Goal: Information Seeking & Learning: Learn about a topic

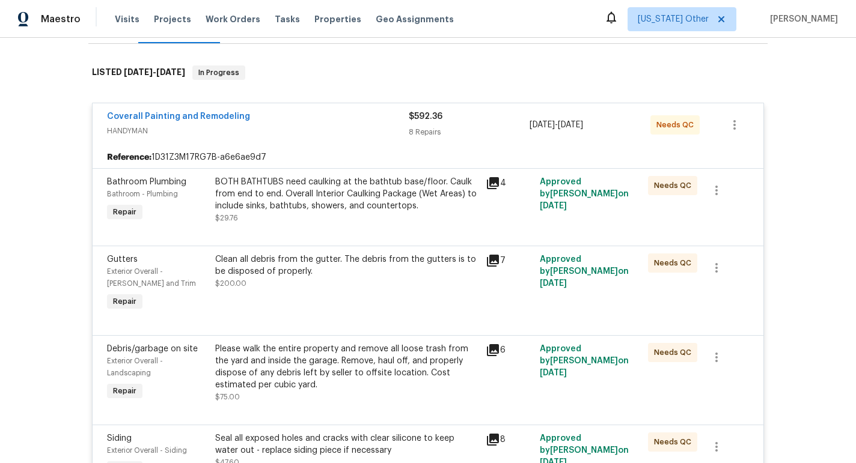
scroll to position [176, 0]
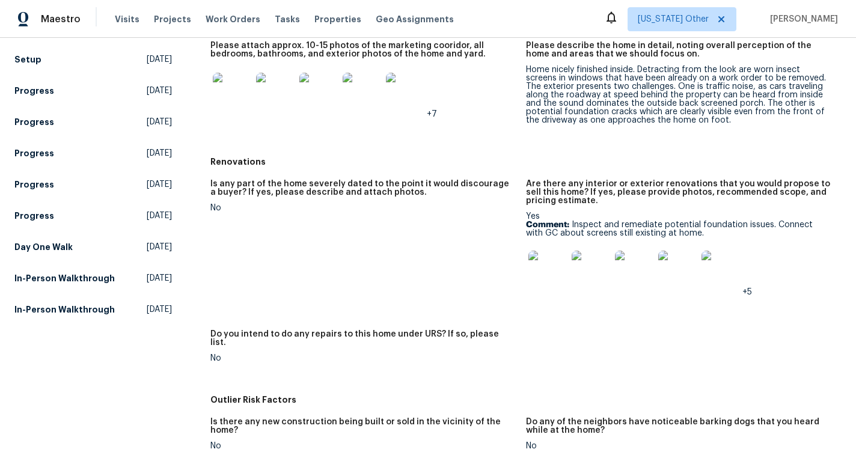
scroll to position [269, 0]
click at [546, 270] on img at bounding box center [547, 268] width 38 height 38
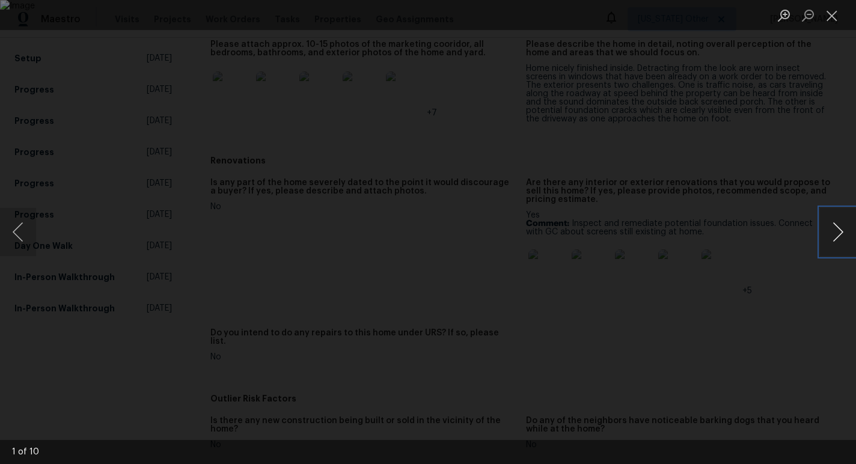
click at [829, 230] on button "Next image" at bounding box center [838, 232] width 36 height 48
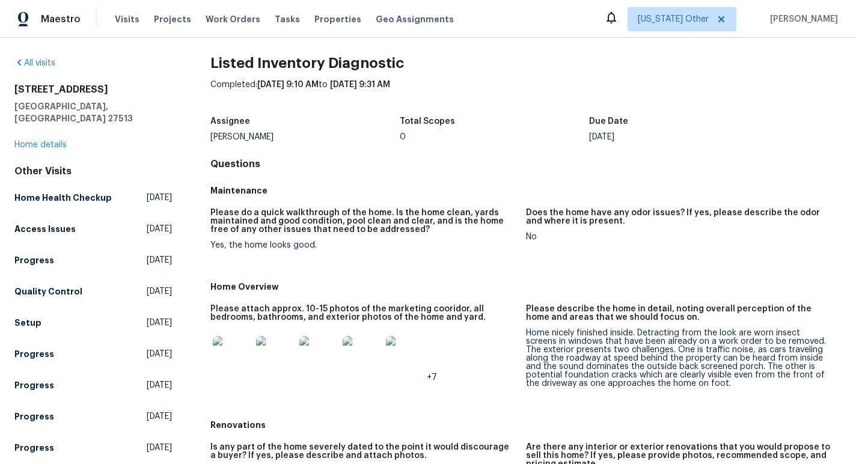
scroll to position [0, 0]
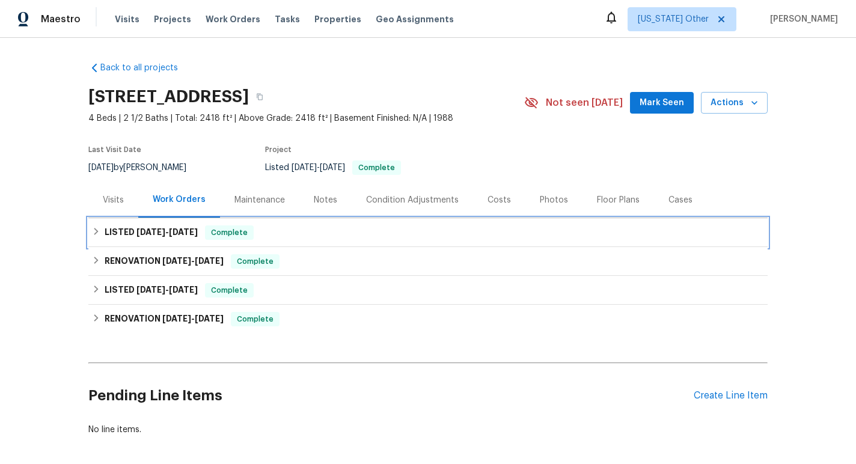
click at [180, 227] on h6 "LISTED 8/28/25 - 9/10/25" at bounding box center [151, 232] width 93 height 14
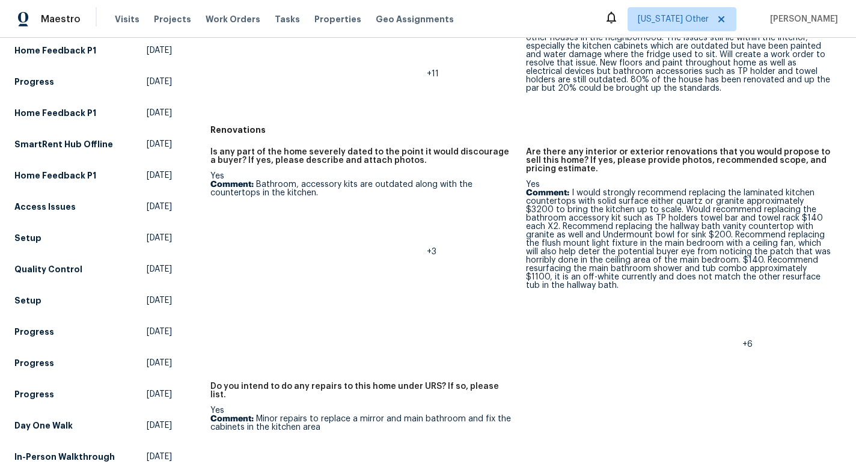
scroll to position [307, 0]
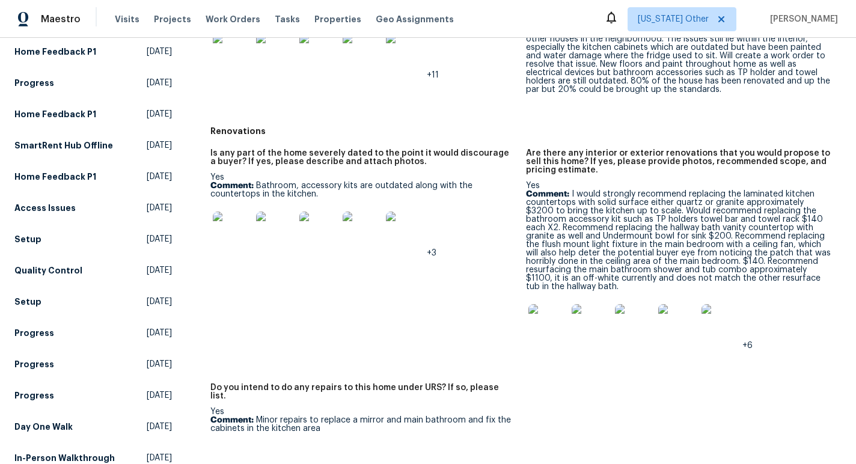
drag, startPoint x: 570, startPoint y: 208, endPoint x: 568, endPoint y: 252, distance: 43.9
click at [568, 252] on p "Comment: I would strongly recommend replacing the laminated kitchen countertops…" at bounding box center [679, 240] width 306 height 101
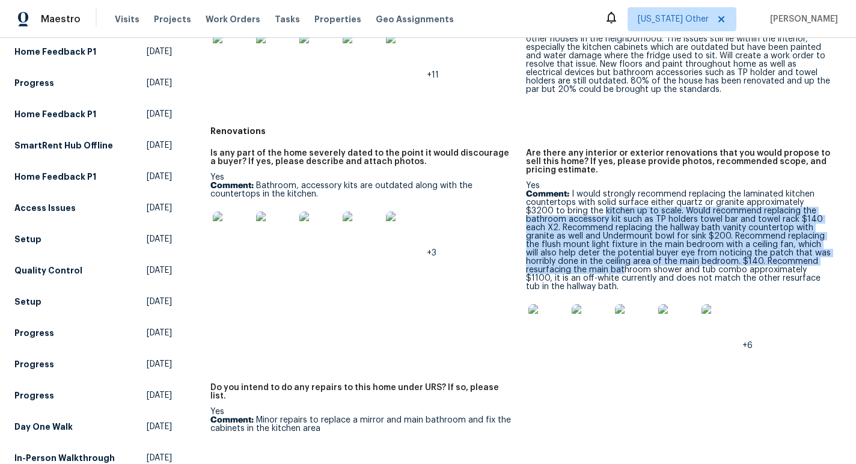
drag, startPoint x: 575, startPoint y: 207, endPoint x: 575, endPoint y: 268, distance: 60.7
click at [575, 268] on p "Comment: I would strongly recommend replacing the laminated kitchen countertops…" at bounding box center [679, 240] width 306 height 101
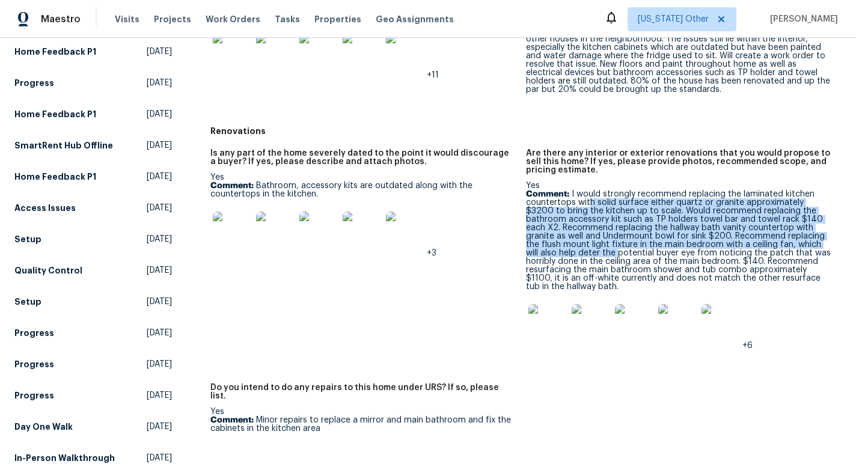
drag, startPoint x: 587, startPoint y: 207, endPoint x: 584, endPoint y: 250, distance: 43.4
click at [584, 250] on p "Comment: I would strongly recommend replacing the laminated kitchen countertops…" at bounding box center [679, 240] width 306 height 101
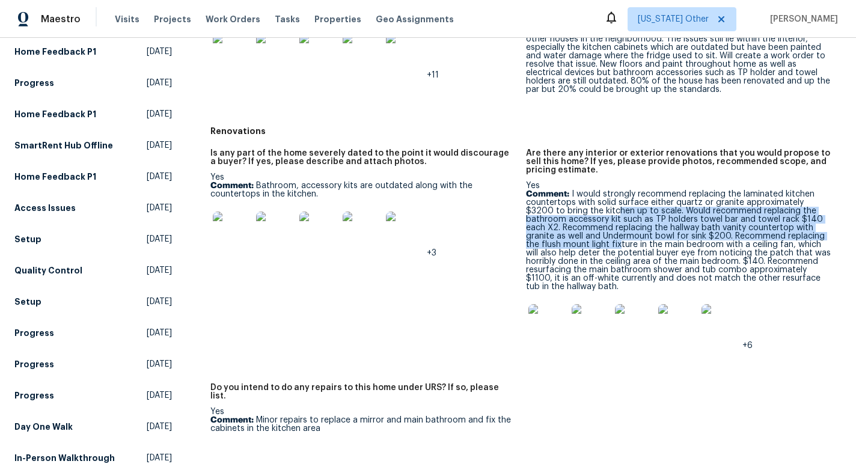
drag, startPoint x: 588, startPoint y: 211, endPoint x: 581, endPoint y: 240, distance: 30.3
click at [581, 240] on p "Comment: I would strongly recommend replacing the laminated kitchen countertops…" at bounding box center [679, 240] width 306 height 101
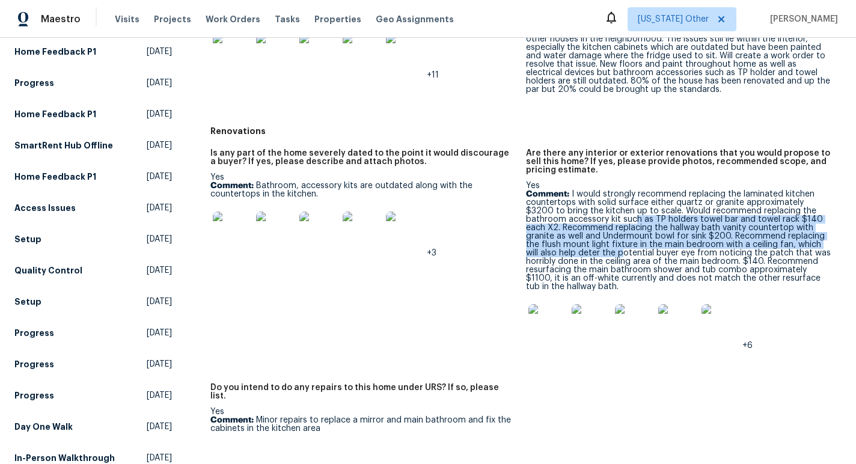
drag, startPoint x: 591, startPoint y: 222, endPoint x: 590, endPoint y: 252, distance: 30.1
click at [590, 252] on p "Comment: I would strongly recommend replacing the laminated kitchen countertops…" at bounding box center [679, 240] width 306 height 101
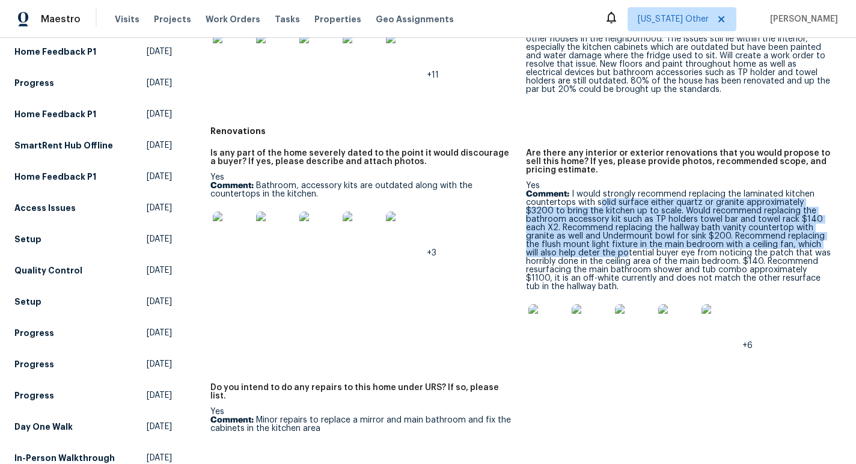
drag, startPoint x: 600, startPoint y: 206, endPoint x: 592, endPoint y: 252, distance: 47.0
click at [592, 252] on p "Comment: I would strongly recommend replacing the laminated kitchen countertops…" at bounding box center [679, 240] width 306 height 101
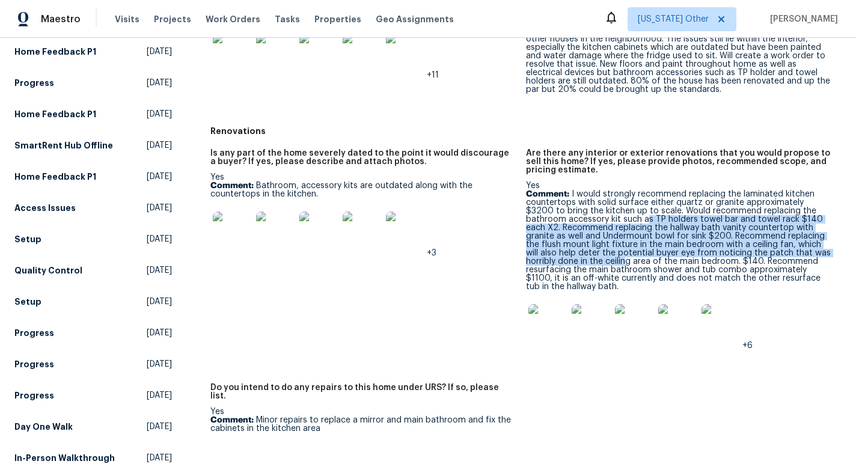
drag, startPoint x: 604, startPoint y: 218, endPoint x: 596, endPoint y: 264, distance: 46.4
click at [596, 264] on p "Comment: I would strongly recommend replacing the laminated kitchen countertops…" at bounding box center [679, 240] width 306 height 101
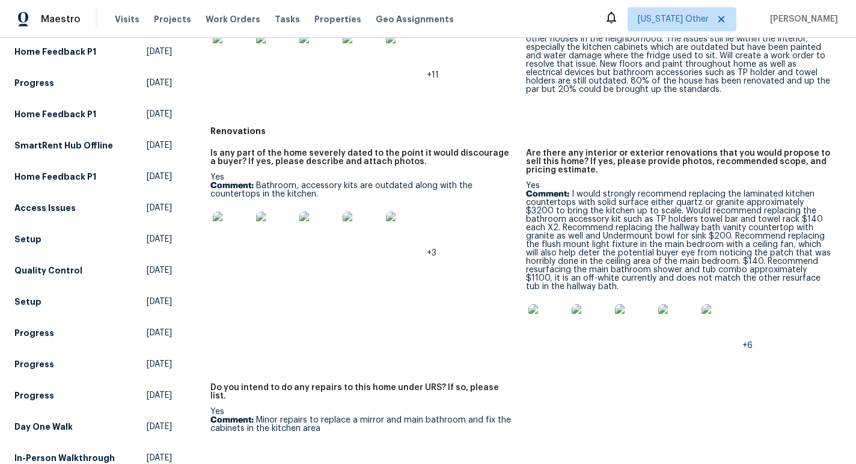
click at [550, 324] on img at bounding box center [547, 323] width 38 height 38
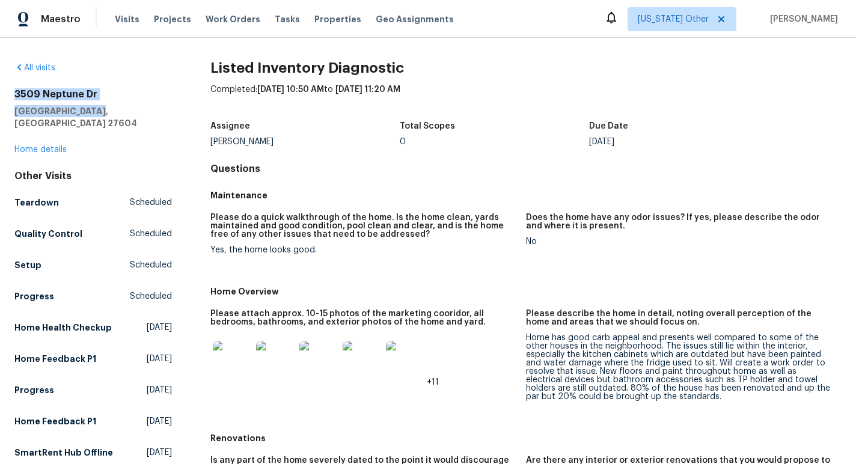
drag, startPoint x: 116, startPoint y: 116, endPoint x: 10, endPoint y: 90, distance: 109.6
click at [10, 90] on div "All visits 3509 Neptune Dr Raleigh, NC 27604 Home details Other Visits Teardown…" at bounding box center [428, 251] width 856 height 426
copy div "3509 Neptune Dr Raleigh, NC 27604"
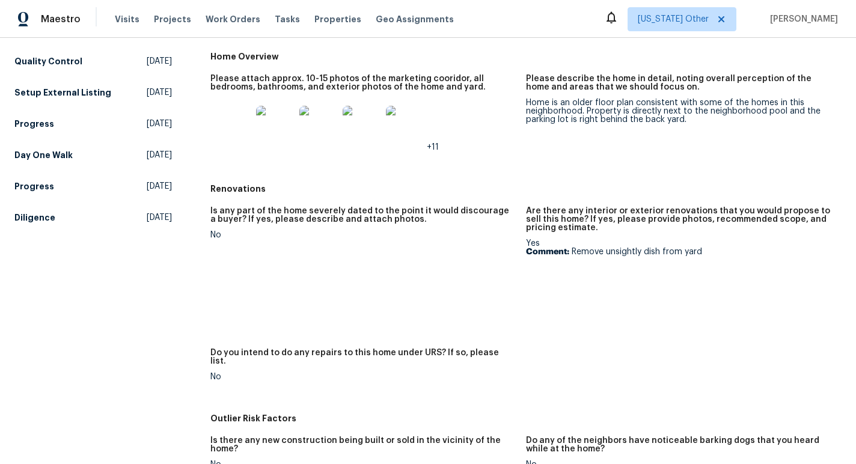
scroll to position [308, 0]
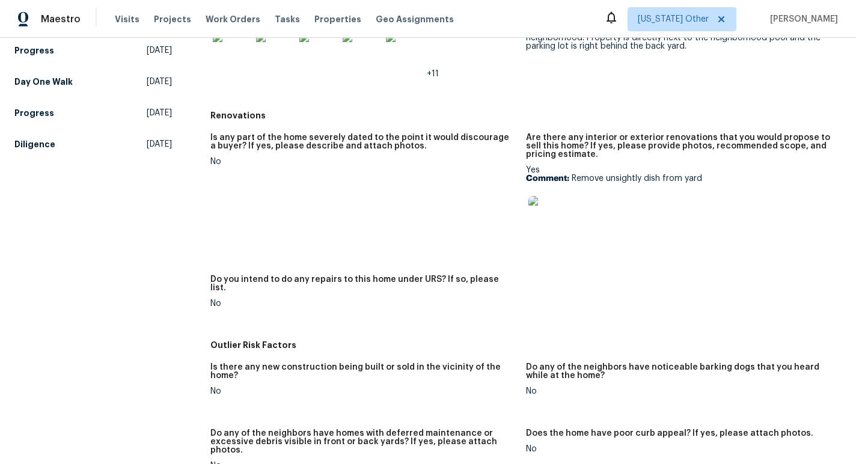
click at [551, 219] on img at bounding box center [547, 215] width 38 height 38
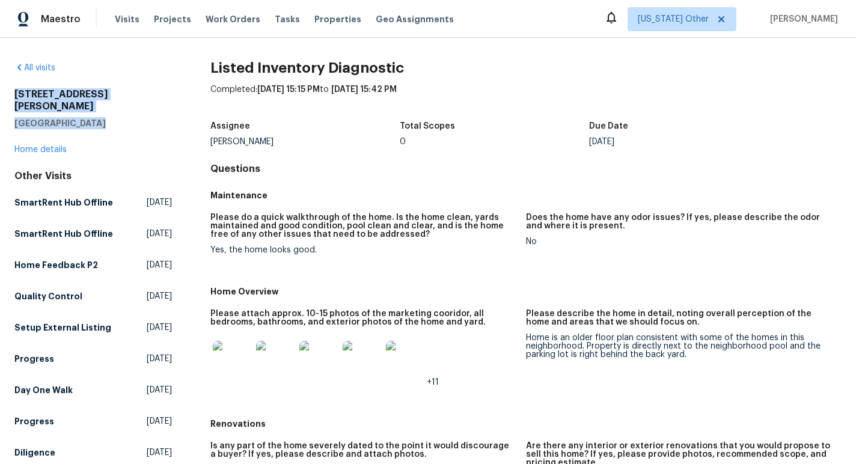
drag, startPoint x: 100, startPoint y: 112, endPoint x: 11, endPoint y: 93, distance: 91.1
click at [11, 93] on div "All visits 6130 Saint Andrews Dr Sanford, NC 27332 Home details Other Visits Sm…" at bounding box center [428, 251] width 856 height 426
copy div "6130 Saint Andrews Dr Sanford, NC 27332"
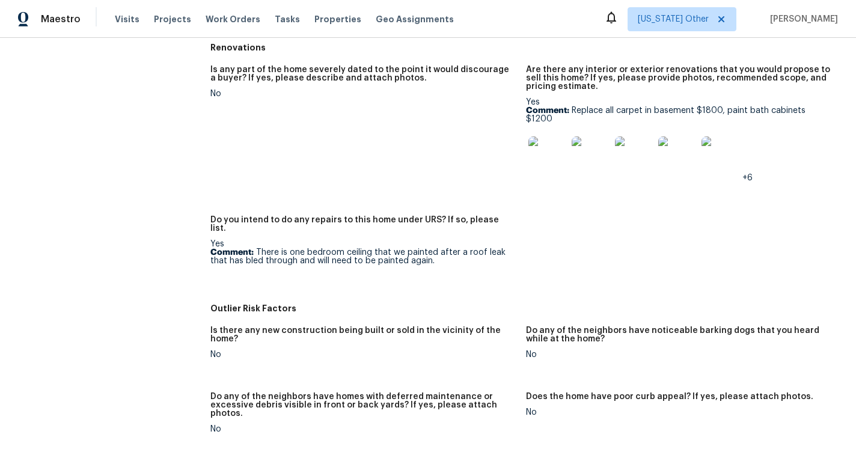
scroll to position [330, 0]
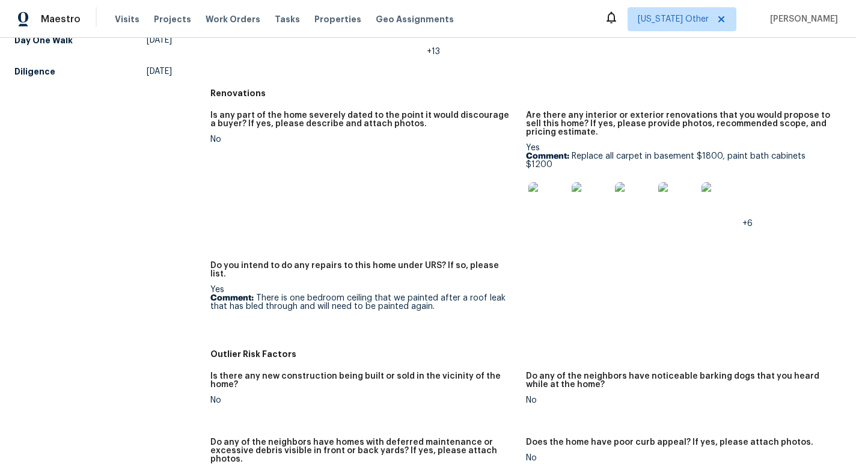
click at [546, 185] on img at bounding box center [547, 201] width 38 height 38
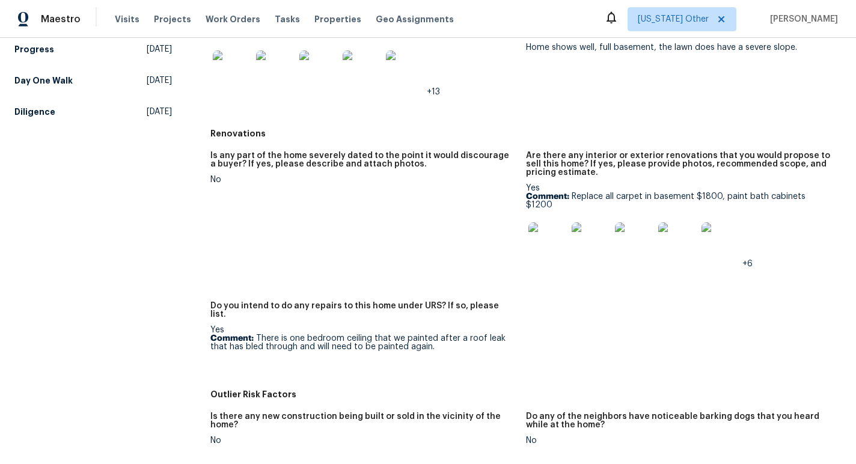
scroll to position [0, 0]
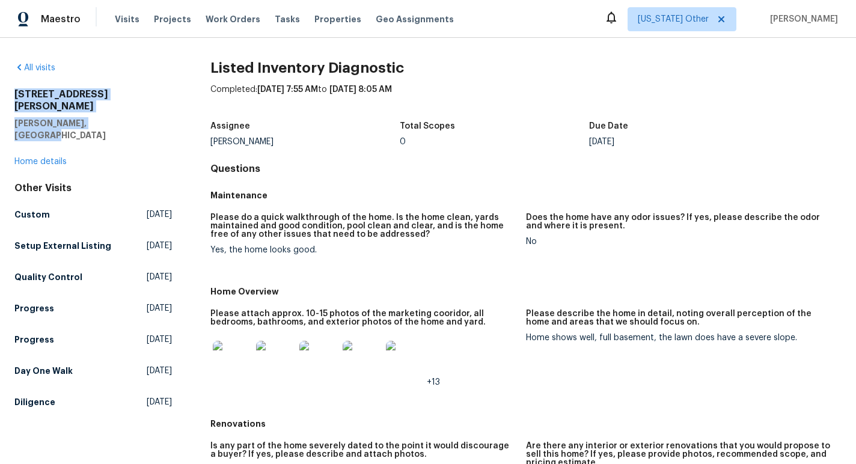
drag, startPoint x: 137, startPoint y: 111, endPoint x: 20, endPoint y: 87, distance: 119.7
click at [20, 87] on div "All visits [STREET_ADDRESS][PERSON_NAME][PERSON_NAME] Home details Other Visits…" at bounding box center [92, 237] width 157 height 351
copy div "[STREET_ADDRESS][PERSON_NAME][PERSON_NAME]"
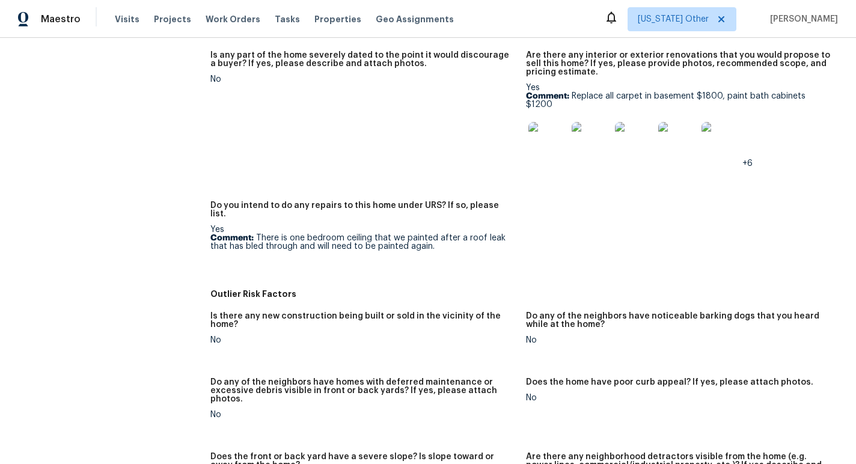
scroll to position [392, 0]
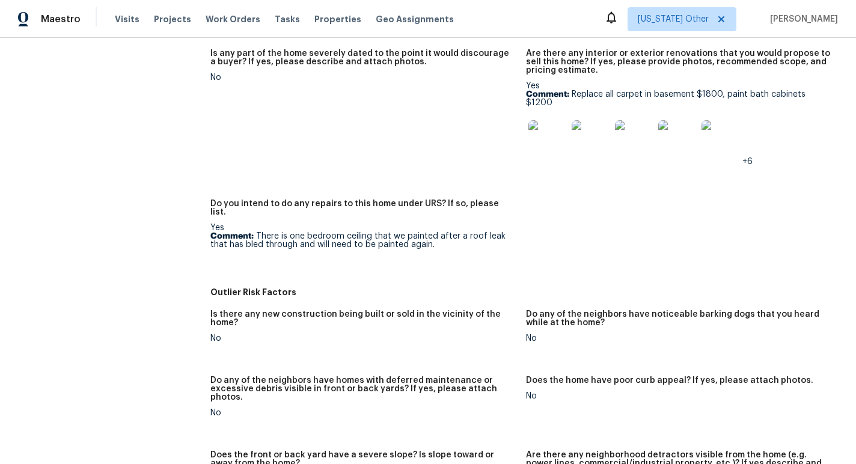
click at [552, 125] on img at bounding box center [547, 139] width 38 height 38
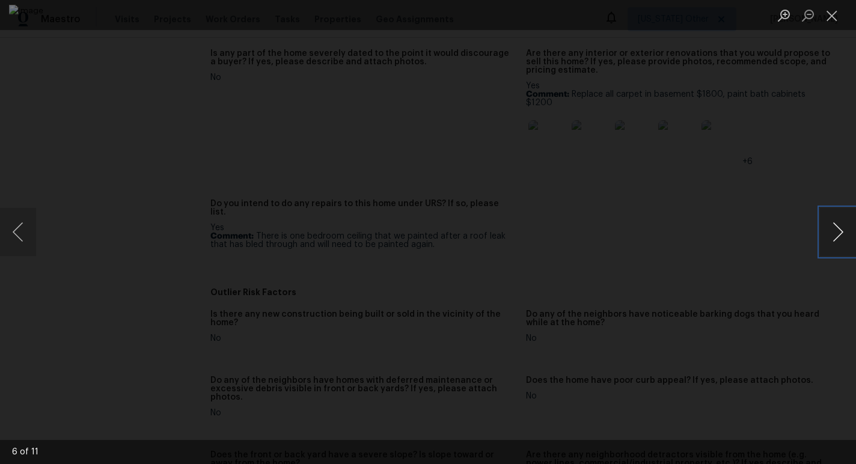
click at [839, 234] on button "Next image" at bounding box center [838, 232] width 36 height 48
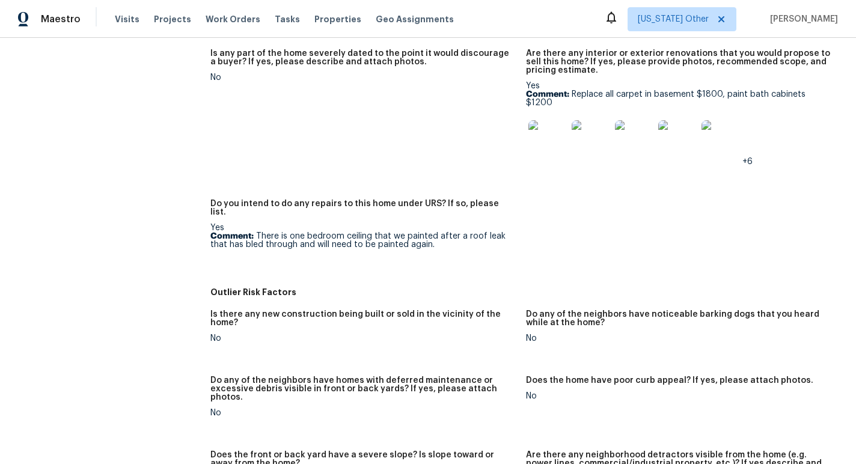
scroll to position [0, 0]
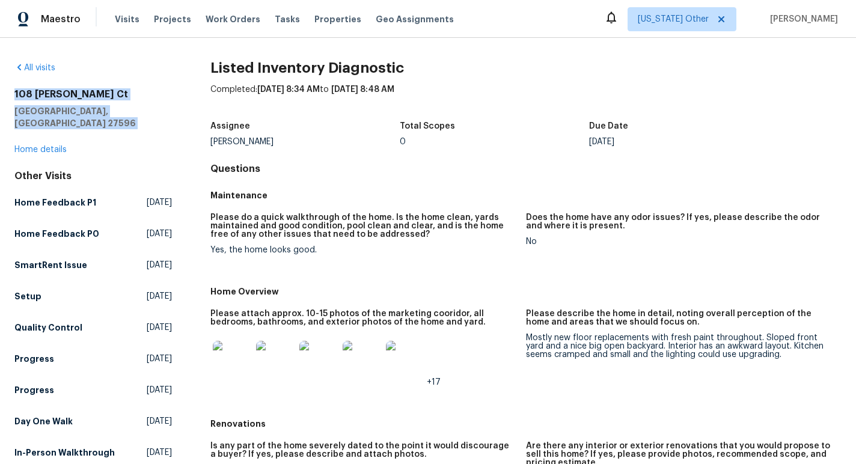
drag, startPoint x: 151, startPoint y: 120, endPoint x: 12, endPoint y: 87, distance: 142.5
click at [12, 87] on div "All visits 108 Madeline Ct Youngsville, NC 27596 Home details Other Visits Home…" at bounding box center [428, 251] width 856 height 426
copy div "108 Madeline Ct Youngsville, NC 27596"
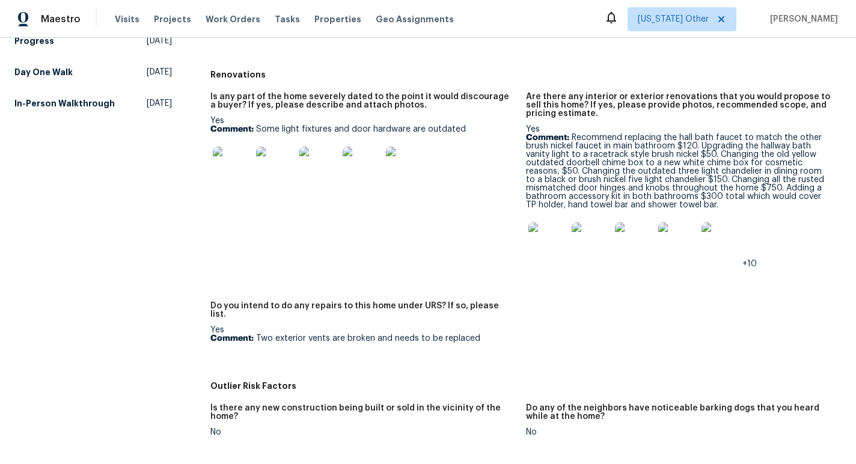
scroll to position [386, 0]
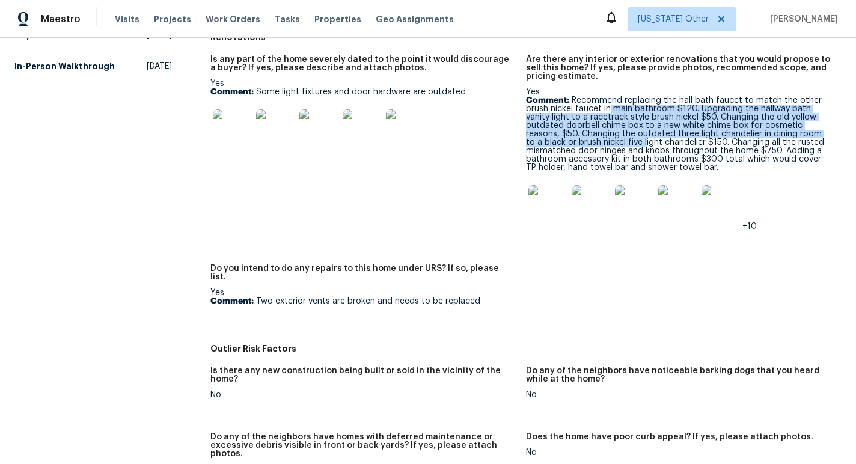
drag, startPoint x: 609, startPoint y: 109, endPoint x: 604, endPoint y: 138, distance: 29.3
click at [604, 138] on p "Comment: Recommend replacing the hall bath faucet to match the other brush nick…" at bounding box center [679, 134] width 306 height 76
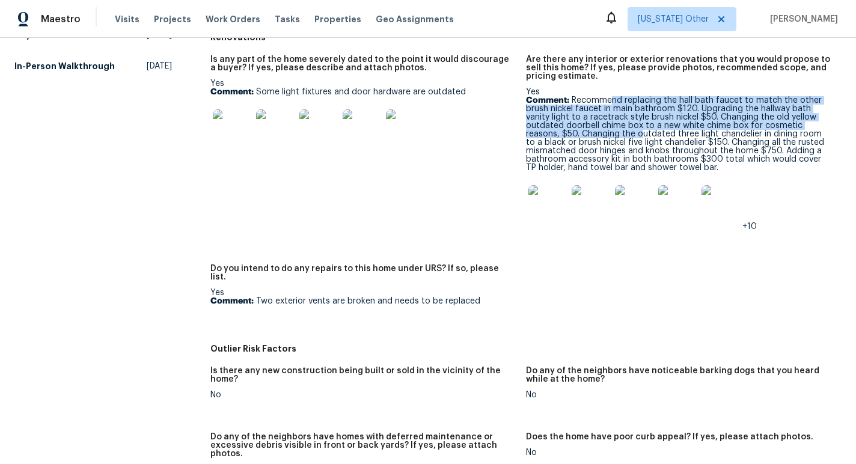
drag, startPoint x: 612, startPoint y: 104, endPoint x: 607, endPoint y: 138, distance: 34.6
click at [607, 138] on p "Comment: Recommend replacing the hall bath faucet to match the other brush nick…" at bounding box center [679, 134] width 306 height 76
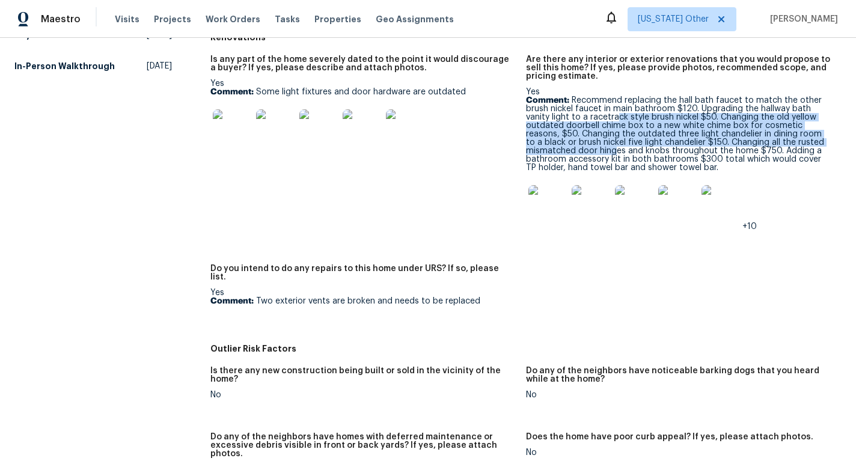
drag, startPoint x: 615, startPoint y: 117, endPoint x: 613, endPoint y: 147, distance: 30.7
click at [613, 147] on p "Comment: Recommend replacing the hall bath faucet to match the other brush nick…" at bounding box center [679, 134] width 306 height 76
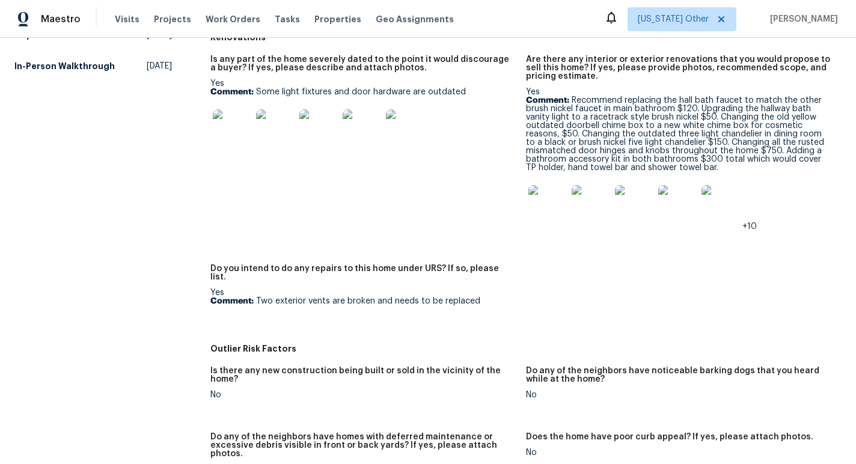
click at [558, 205] on img at bounding box center [547, 204] width 38 height 38
click at [545, 207] on img at bounding box center [547, 204] width 38 height 38
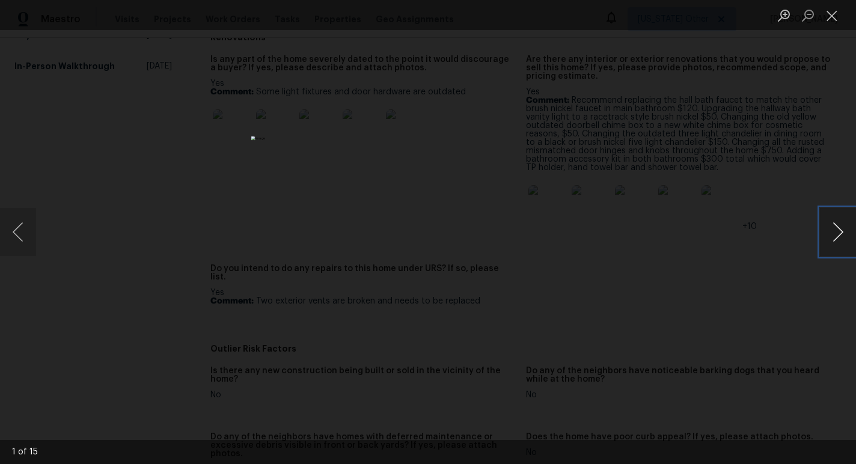
click at [837, 236] on button "Next image" at bounding box center [838, 232] width 36 height 48
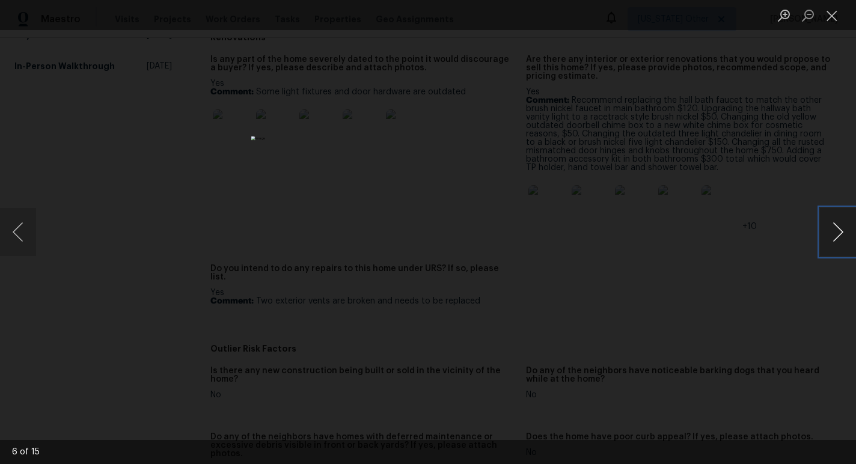
click at [837, 236] on button "Next image" at bounding box center [838, 232] width 36 height 48
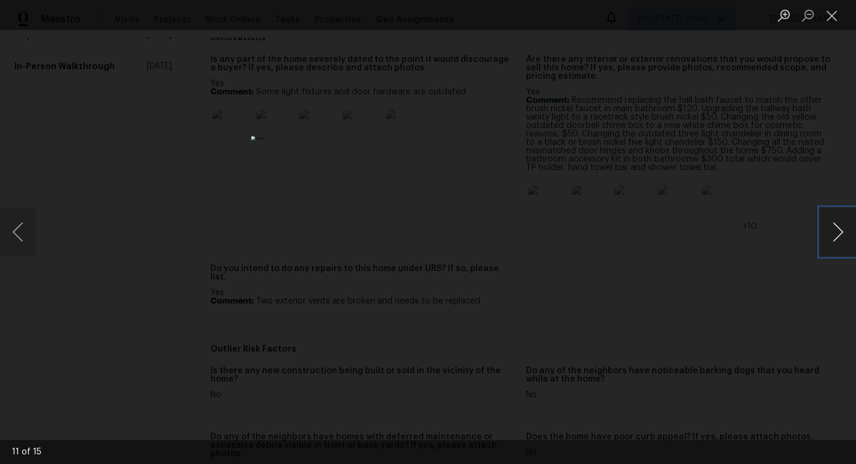
click at [837, 236] on button "Next image" at bounding box center [838, 232] width 36 height 48
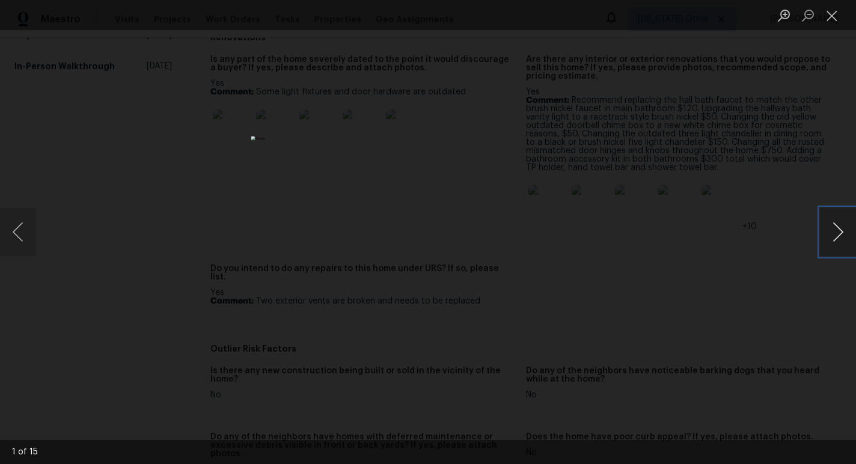
click at [837, 236] on button "Next image" at bounding box center [838, 232] width 36 height 48
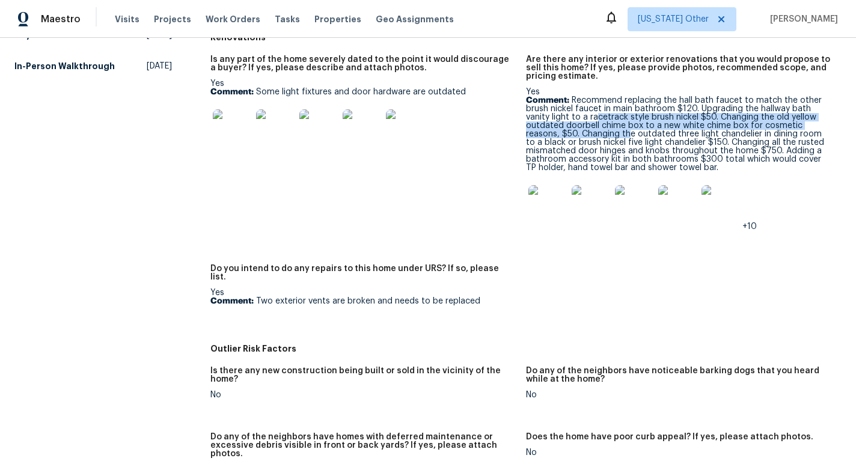
drag, startPoint x: 598, startPoint y: 115, endPoint x: 595, endPoint y: 138, distance: 23.0
click at [595, 138] on p "Comment: Recommend replacing the hall bath faucet to match the other brush nick…" at bounding box center [679, 134] width 306 height 76
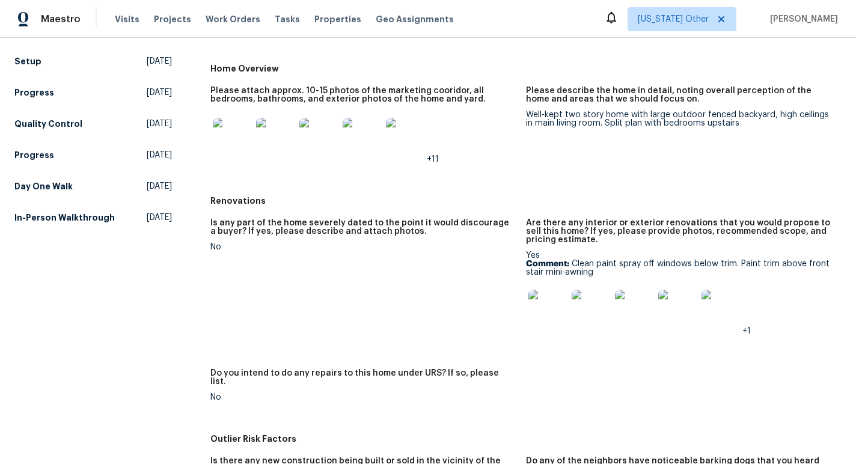
scroll to position [304, 0]
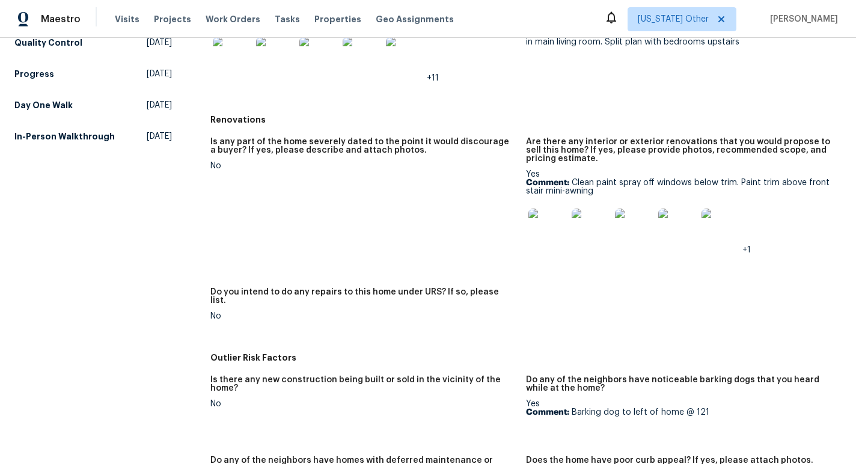
click at [580, 182] on p "Comment: Clean paint spray off windows below trim. Paint trim above front stair…" at bounding box center [679, 186] width 306 height 17
click at [613, 182] on p "Comment: Clean paint spray off windows below trim. Paint trim above front stair…" at bounding box center [679, 186] width 306 height 17
click at [557, 221] on img at bounding box center [547, 227] width 38 height 38
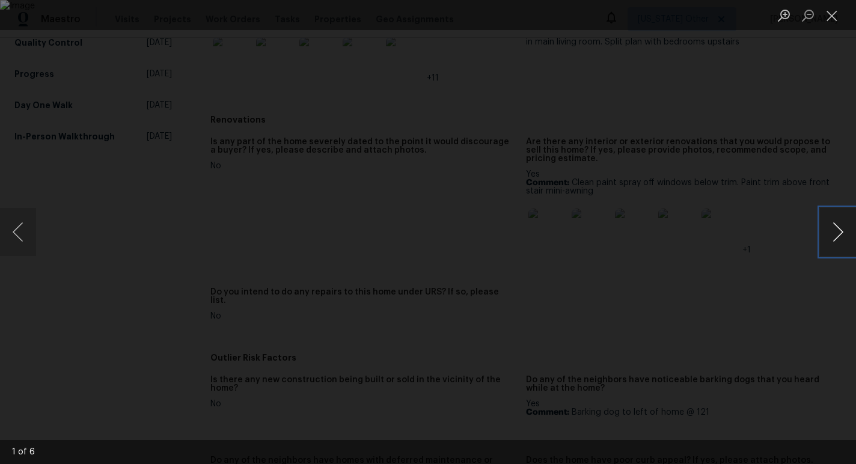
click at [837, 238] on button "Next image" at bounding box center [838, 232] width 36 height 48
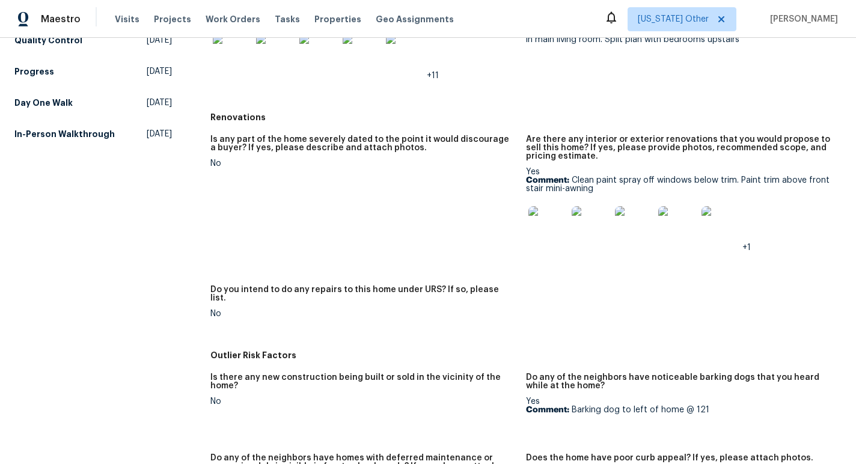
click at [680, 147] on h5 "Are there any interior or exterior renovations that you would propose to sell t…" at bounding box center [679, 147] width 306 height 25
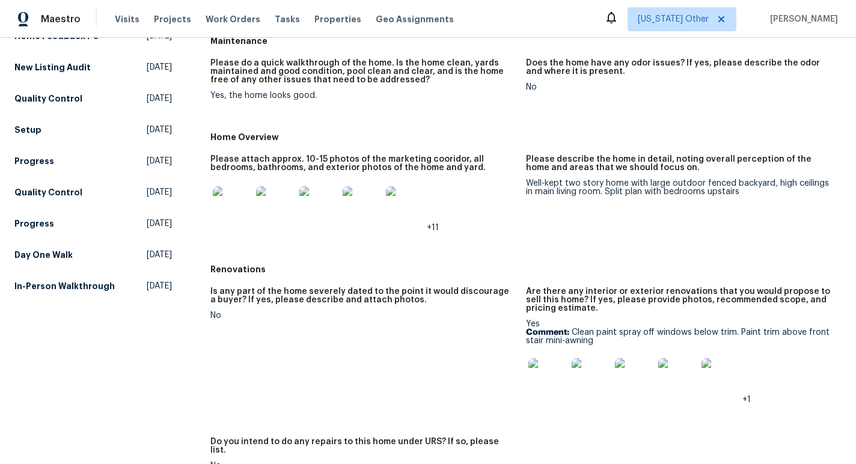
scroll to position [0, 0]
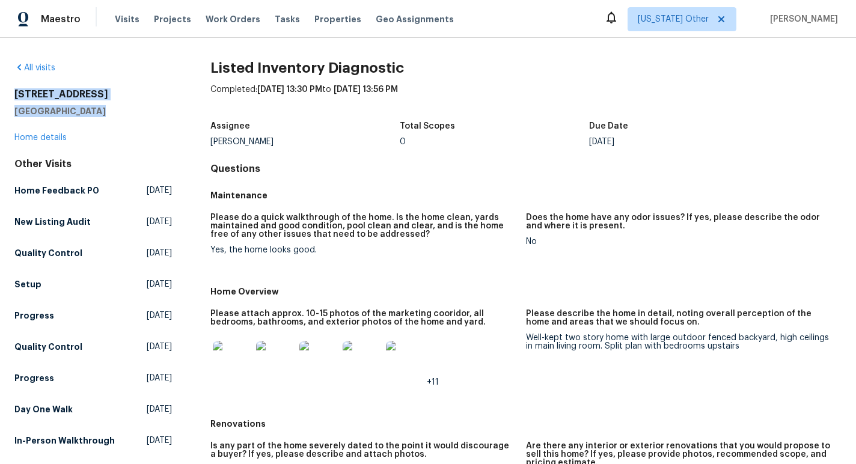
drag, startPoint x: 95, startPoint y: 112, endPoint x: 7, endPoint y: 95, distance: 89.3
click at [7, 95] on div "All visits 125 River Hills Dr Clayton, NC 27527 Home details Other Visits Home …" at bounding box center [428, 251] width 856 height 426
copy div "125 River Hills Dr Clayton, NC 27527"
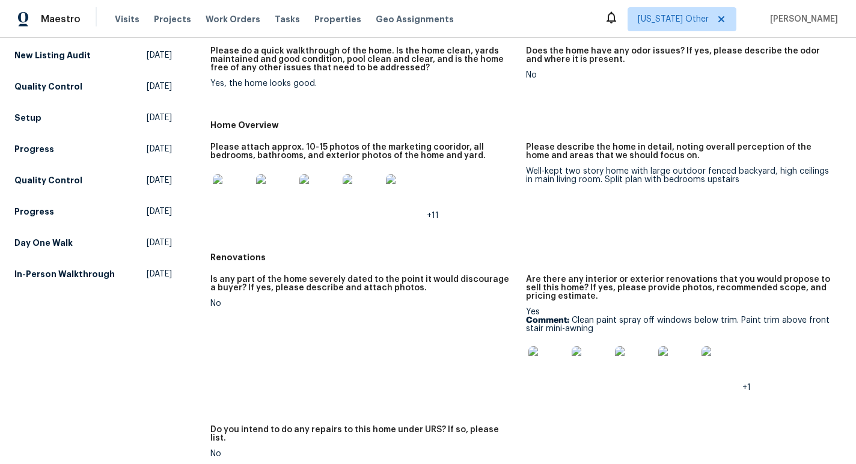
scroll to position [168, 0]
click at [604, 318] on p "Comment: Clean paint spray off windows below trim. Paint trim above front stair…" at bounding box center [679, 323] width 306 height 17
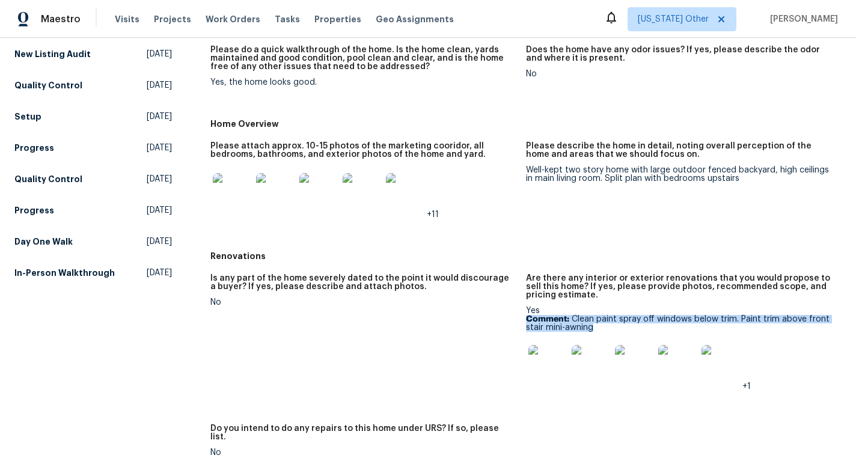
click at [604, 318] on p "Comment: Clean paint spray off windows below trim. Paint trim above front stair…" at bounding box center [679, 323] width 306 height 17
click at [633, 318] on p "Comment: Clean paint spray off windows below trim. Paint trim above front stair…" at bounding box center [679, 323] width 306 height 17
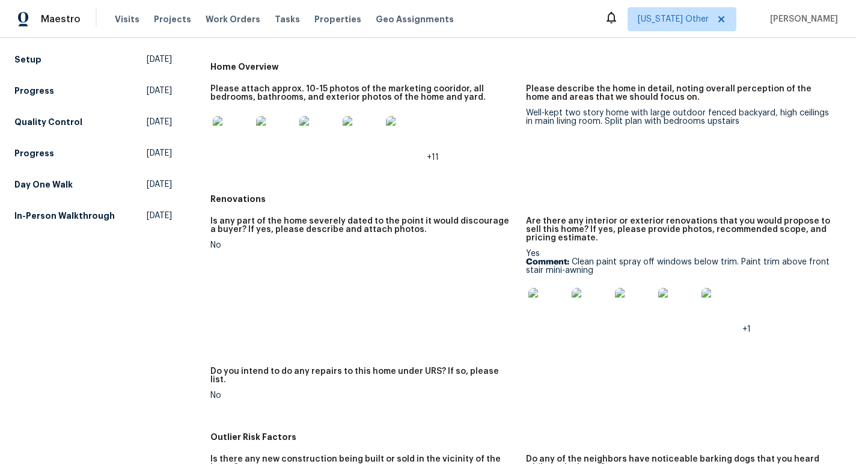
scroll to position [235, 0]
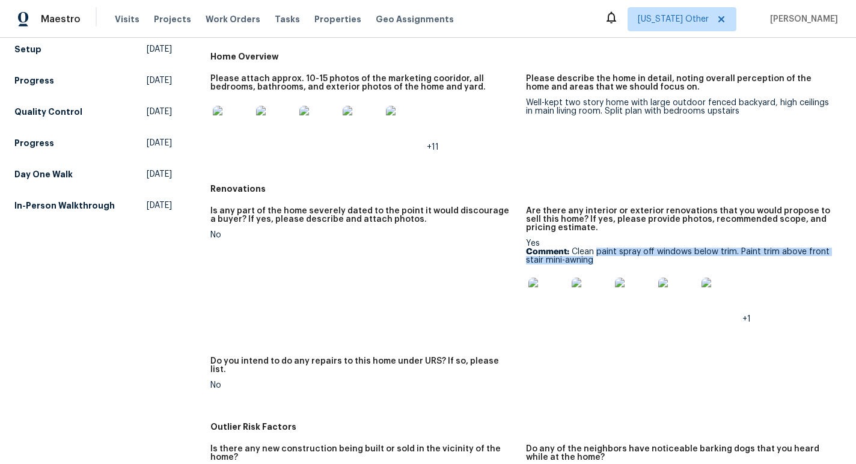
drag, startPoint x: 596, startPoint y: 251, endPoint x: 632, endPoint y: 258, distance: 36.9
click at [632, 258] on p "Comment: Clean paint spray off windows below trim. Paint trim above front stair…" at bounding box center [679, 256] width 306 height 17
copy p "paint spray off windows below trim. Paint trim above front stair mini-awning"
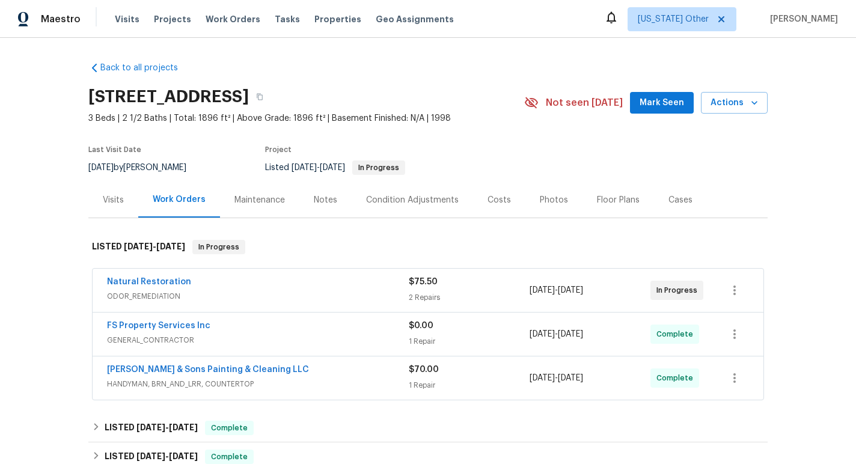
scroll to position [109, 0]
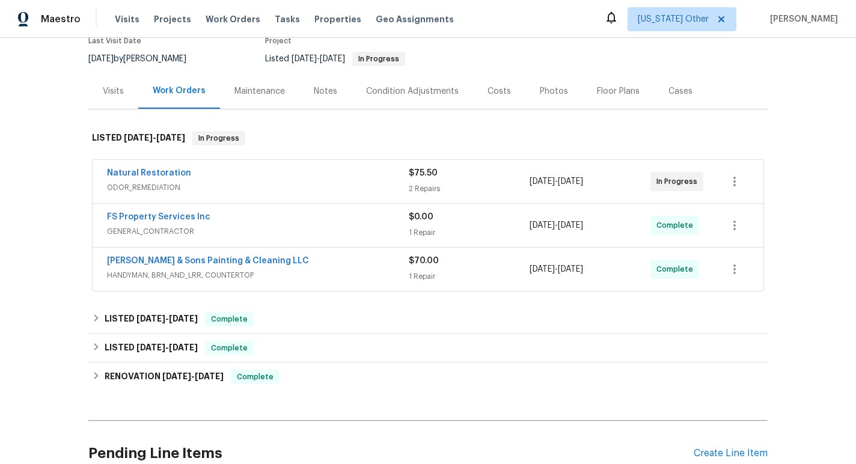
click at [357, 168] on div "Natural Restoration" at bounding box center [258, 174] width 302 height 14
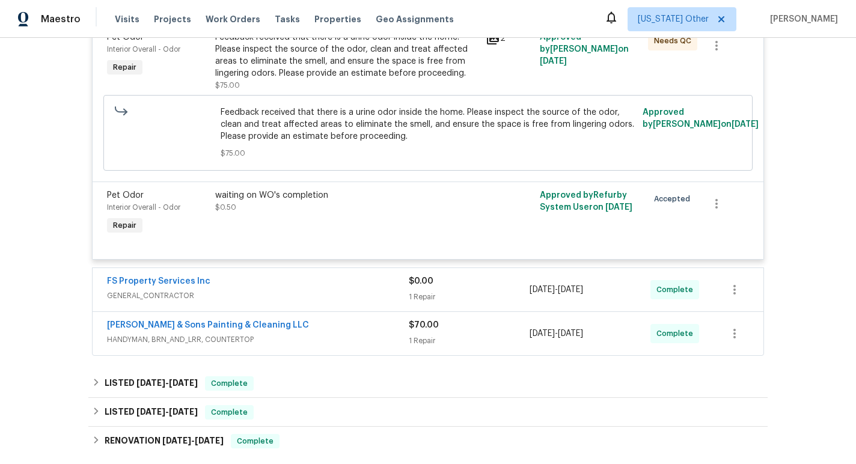
scroll to position [344, 0]
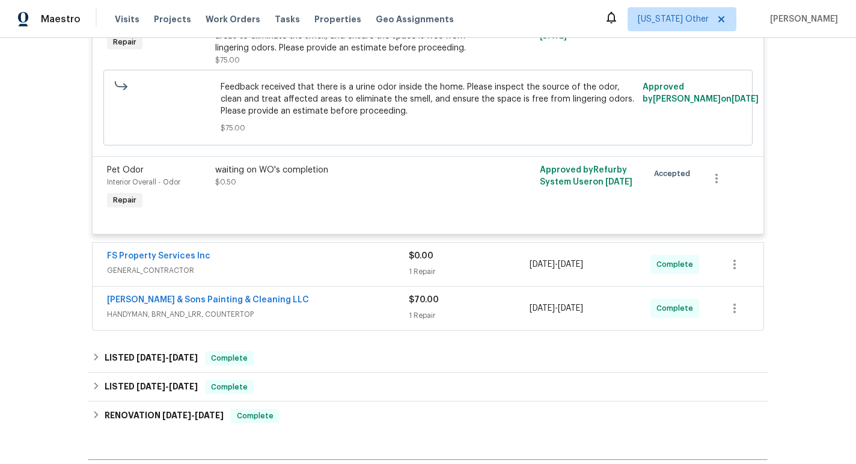
click at [319, 255] on div "FS Property Services Inc" at bounding box center [258, 257] width 302 height 14
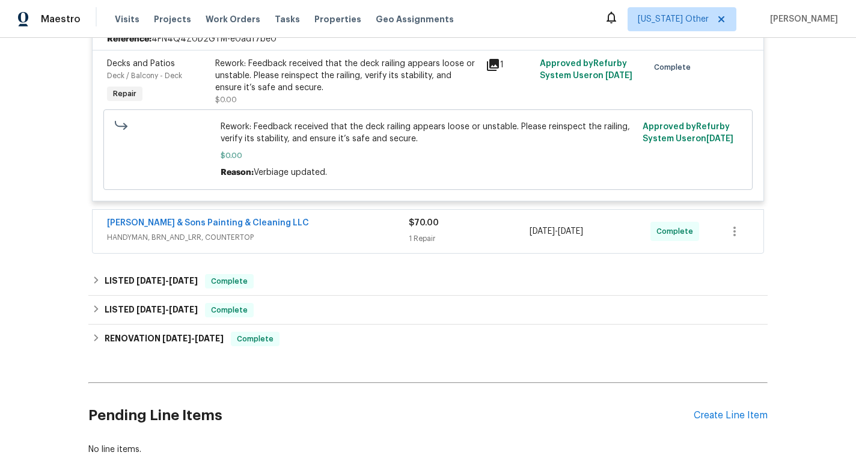
scroll to position [606, 0]
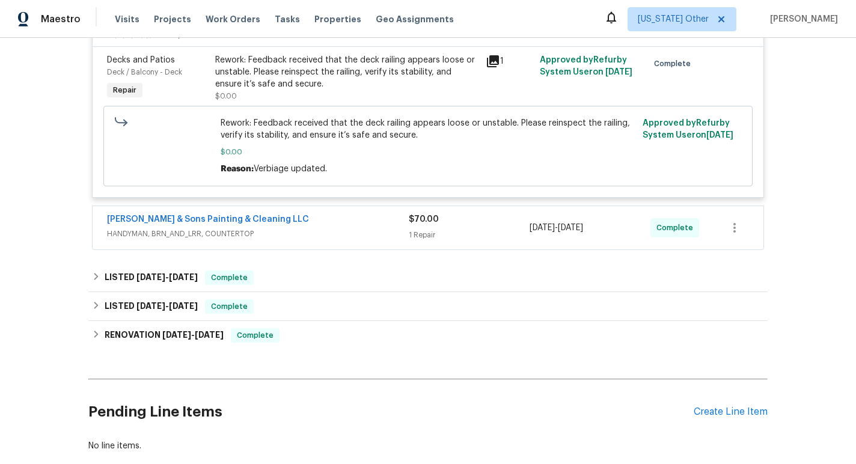
click at [333, 226] on div "[PERSON_NAME] & Sons Painting & Cleaning LLC" at bounding box center [258, 220] width 302 height 14
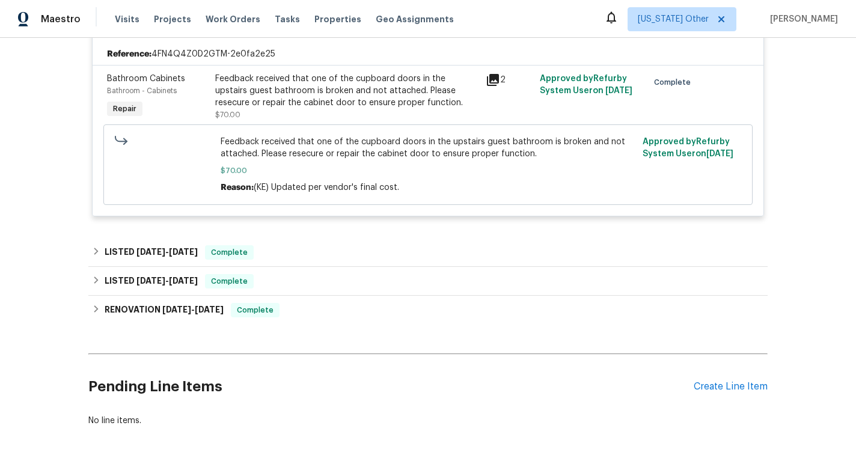
scroll to position [859, 0]
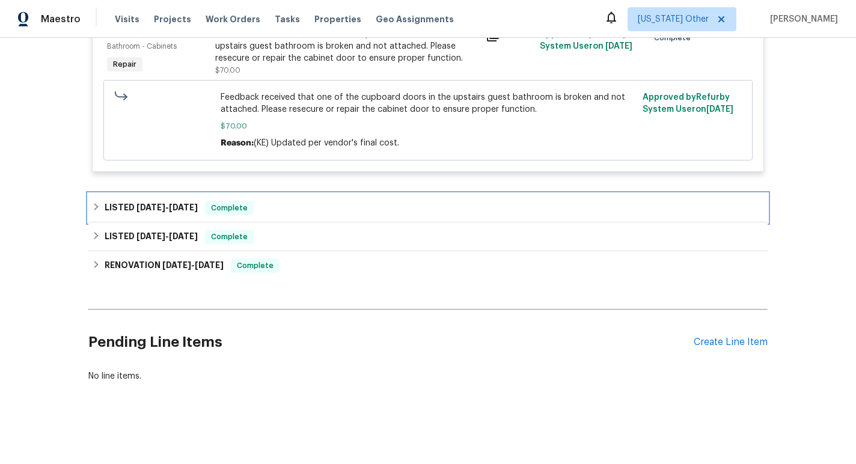
click at [338, 209] on div "LISTED [DATE] - [DATE] Complete" at bounding box center [428, 208] width 672 height 14
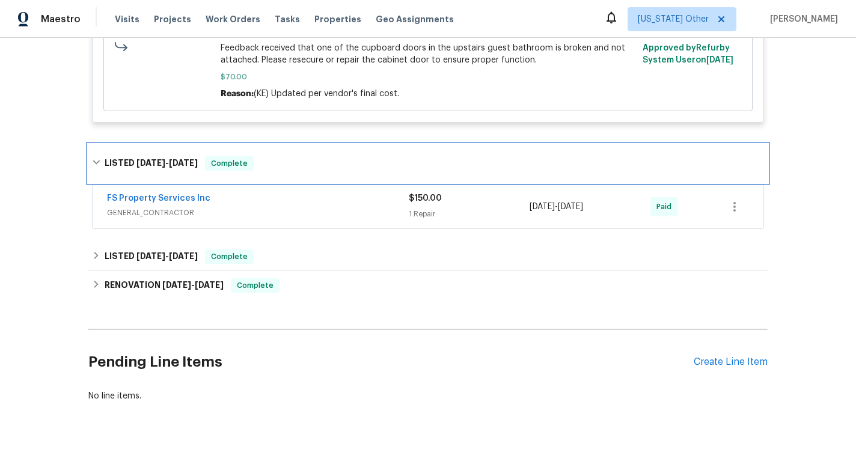
scroll to position [919, 0]
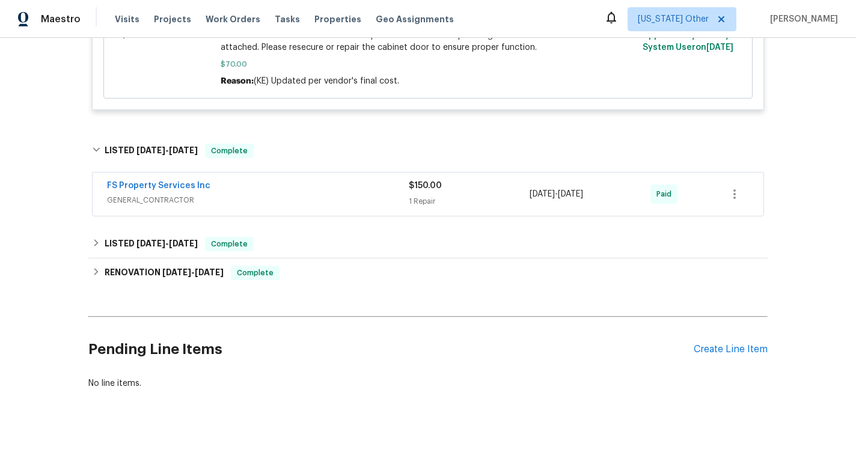
click at [339, 199] on span "GENERAL_CONTRACTOR" at bounding box center [258, 200] width 302 height 12
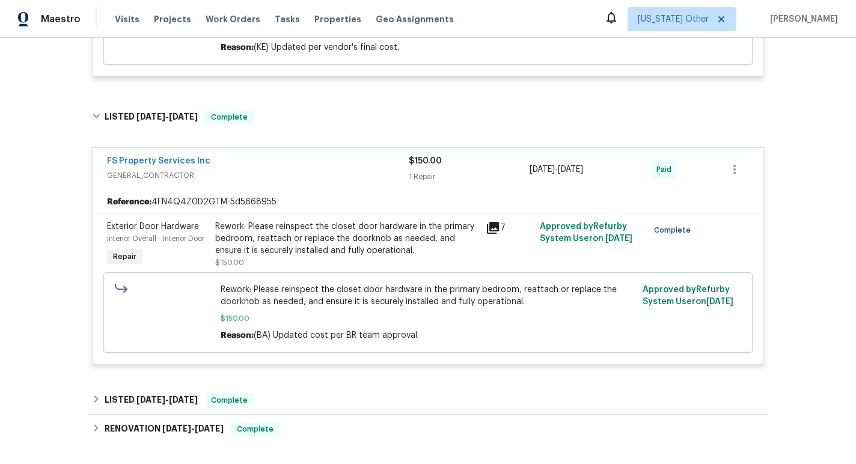
scroll to position [960, 0]
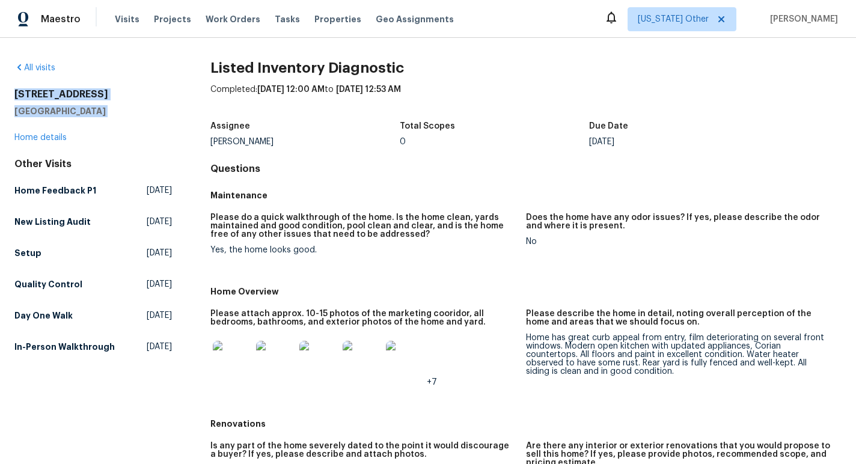
drag, startPoint x: 127, startPoint y: 123, endPoint x: 13, endPoint y: 90, distance: 119.4
click at [13, 90] on div "All visits [STREET_ADDRESS][PERSON_NAME] Home details Other Visits Home Feedbac…" at bounding box center [428, 251] width 856 height 426
copy div "[STREET_ADDRESS][PERSON_NAME]"
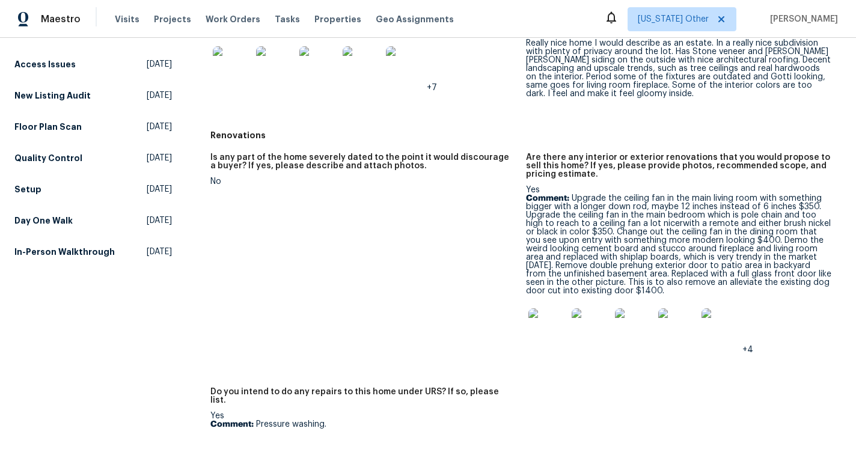
scroll to position [294, 0]
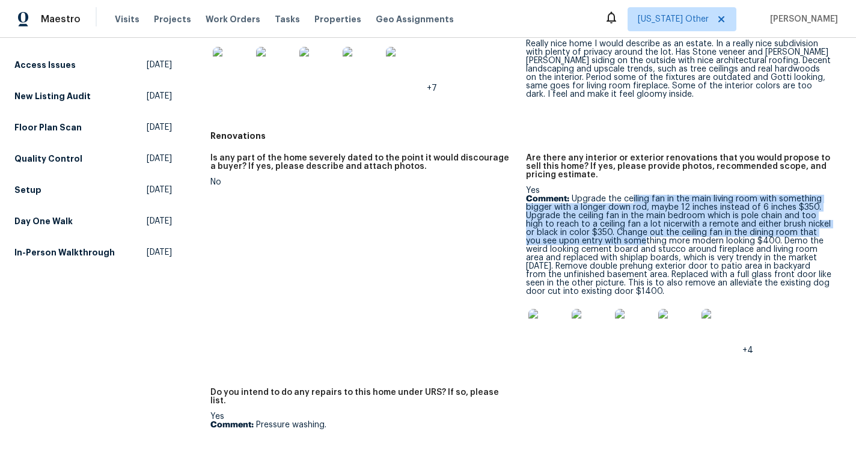
drag, startPoint x: 631, startPoint y: 196, endPoint x: 627, endPoint y: 240, distance: 44.6
click at [627, 240] on p "Comment: Upgrade the ceiling fan in the main living room with something bigger …" at bounding box center [679, 245] width 306 height 101
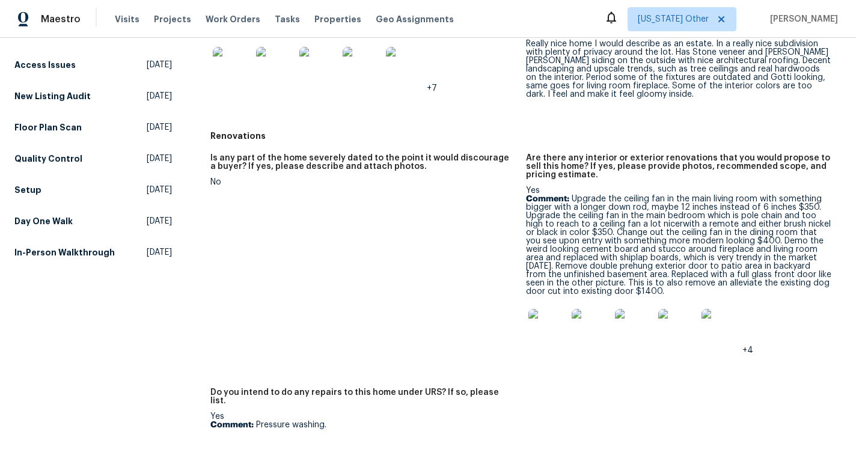
drag, startPoint x: 625, startPoint y: 202, endPoint x: 625, endPoint y: 250, distance: 47.5
click at [625, 250] on p "Comment: Upgrade the ceiling fan in the main living room with something bigger …" at bounding box center [679, 245] width 306 height 101
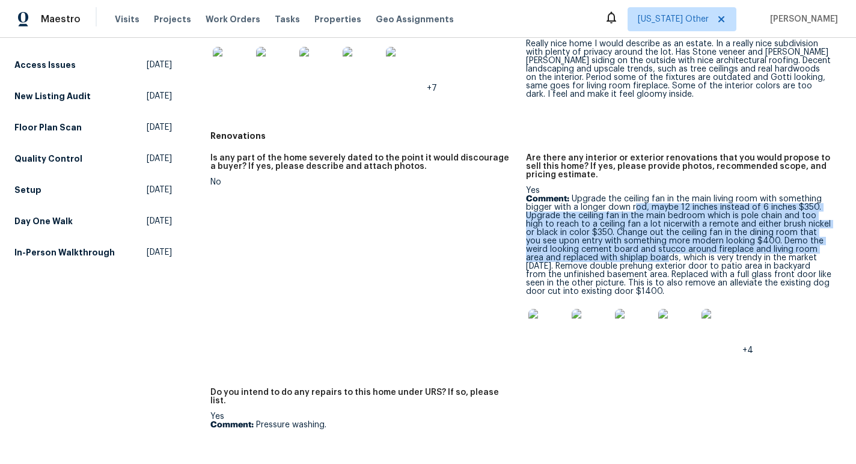
drag, startPoint x: 633, startPoint y: 229, endPoint x: 631, endPoint y: 255, distance: 26.5
click at [631, 255] on p "Comment: Upgrade the ceiling fan in the main living room with something bigger …" at bounding box center [679, 245] width 306 height 101
drag, startPoint x: 643, startPoint y: 197, endPoint x: 630, endPoint y: 255, distance: 59.6
click at [630, 255] on p "Comment: Upgrade the ceiling fan in the main living room with something bigger …" at bounding box center [679, 245] width 306 height 101
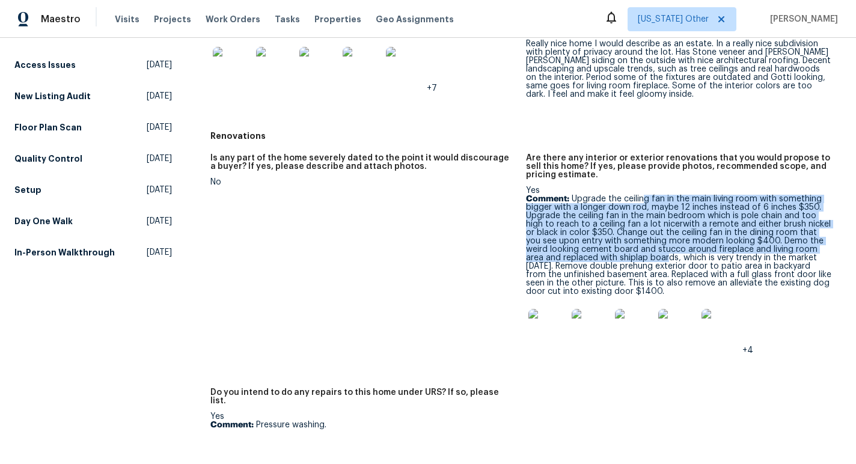
click at [630, 255] on p "Comment: Upgrade the ceiling fan in the main living room with something bigger …" at bounding box center [679, 245] width 306 height 101
drag, startPoint x: 639, startPoint y: 208, endPoint x: 633, endPoint y: 255, distance: 47.2
click at [633, 255] on p "Comment: Upgrade the ceiling fan in the main living room with something bigger …" at bounding box center [679, 245] width 306 height 101
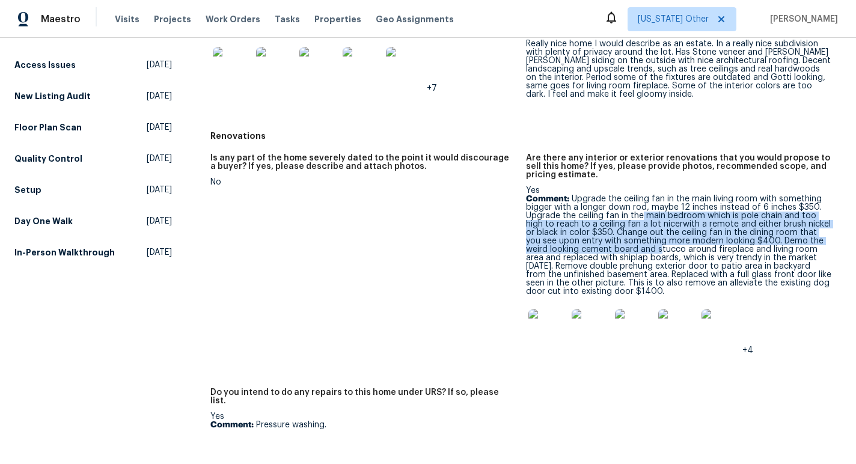
drag, startPoint x: 640, startPoint y: 212, endPoint x: 635, endPoint y: 245, distance: 33.5
click at [635, 245] on p "Comment: Upgrade the ceiling fan in the main living room with something bigger …" at bounding box center [679, 245] width 306 height 101
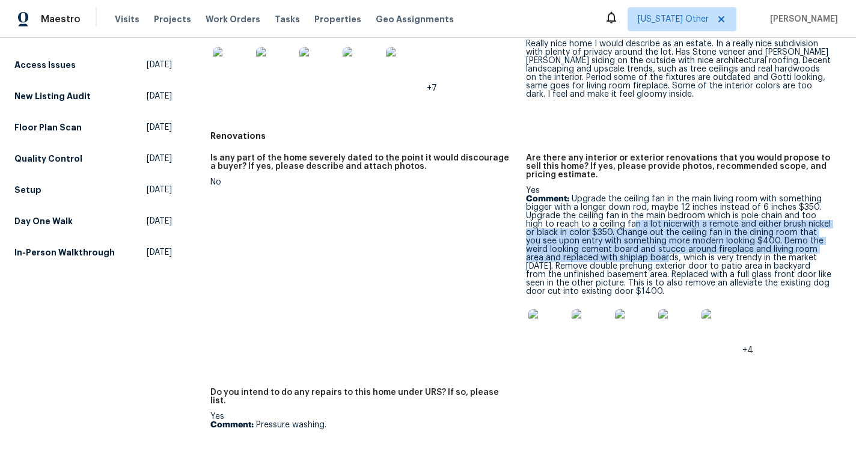
drag, startPoint x: 635, startPoint y: 226, endPoint x: 629, endPoint y: 261, distance: 36.0
click at [629, 261] on p "Comment: Upgrade the ceiling fan in the main living room with something bigger …" at bounding box center [679, 245] width 306 height 101
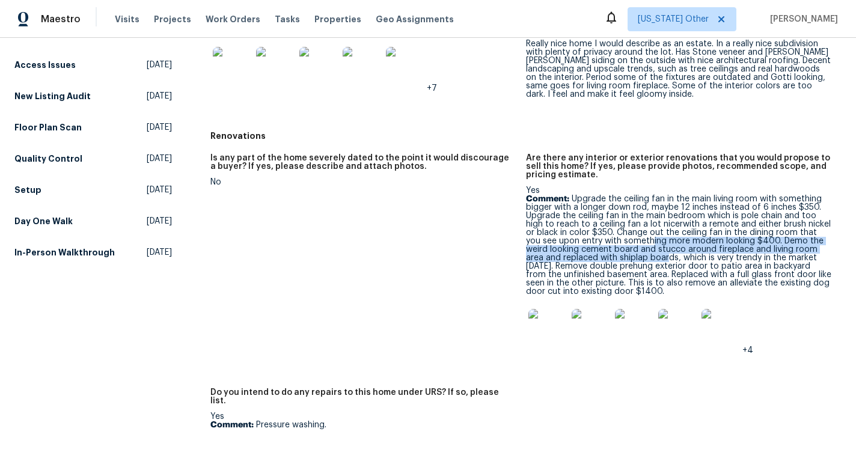
drag, startPoint x: 631, startPoint y: 256, endPoint x: 633, endPoint y: 245, distance: 11.7
click at [633, 245] on p "Comment: Upgrade the ceiling fan in the main living room with something bigger …" at bounding box center [679, 245] width 306 height 101
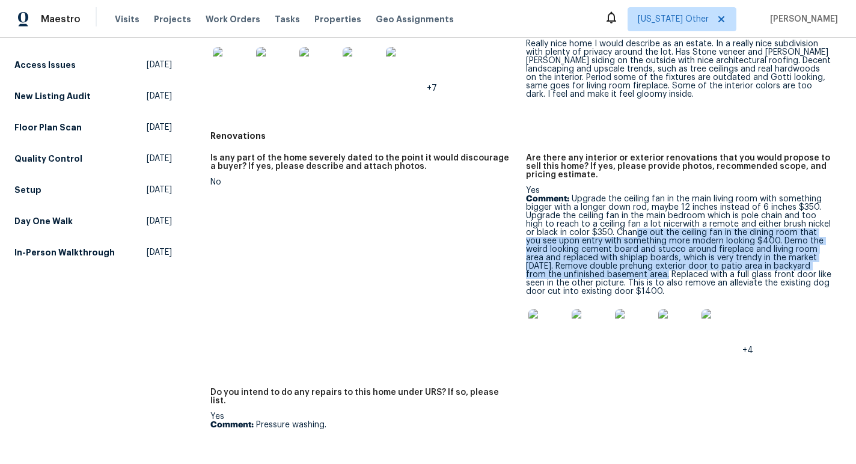
drag, startPoint x: 639, startPoint y: 229, endPoint x: 631, endPoint y: 271, distance: 42.8
click at [631, 271] on p "Comment: Upgrade the ceiling fan in the main living room with something bigger …" at bounding box center [679, 245] width 306 height 101
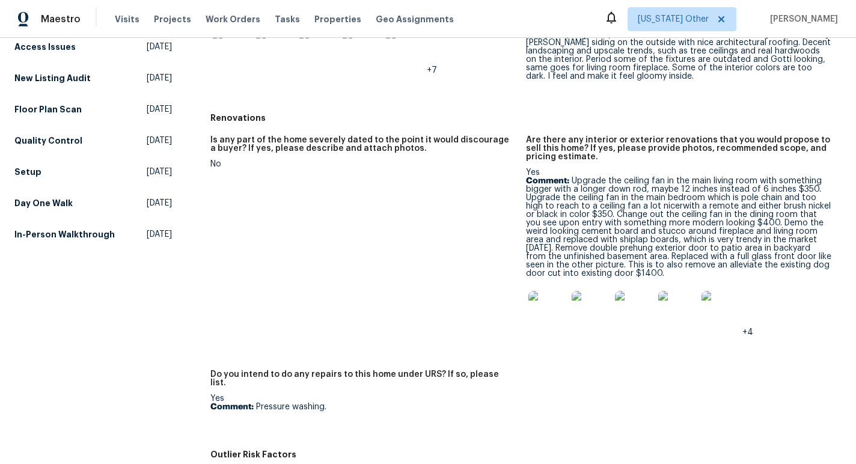
scroll to position [312, 0]
click at [553, 297] on img at bounding box center [547, 309] width 38 height 38
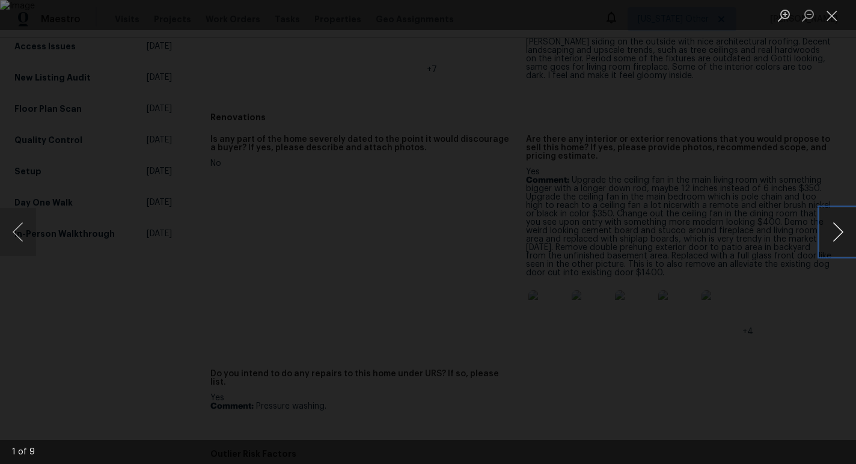
click at [838, 230] on button "Next image" at bounding box center [838, 232] width 36 height 48
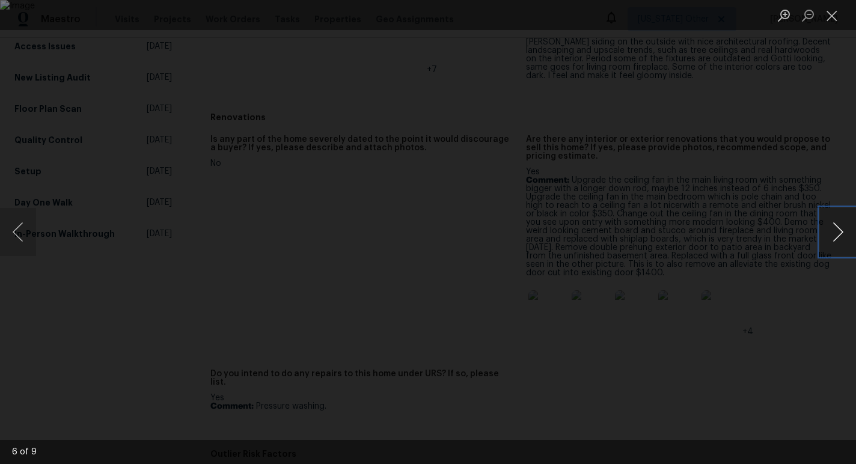
click at [838, 230] on button "Next image" at bounding box center [838, 232] width 36 height 48
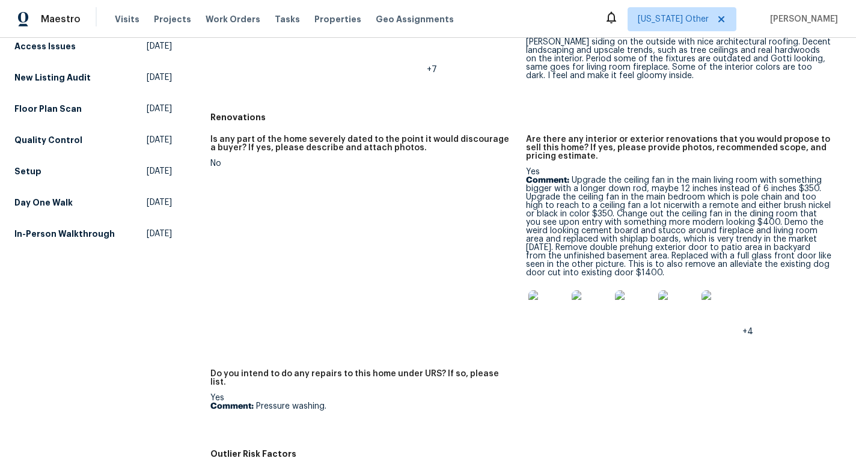
scroll to position [0, 0]
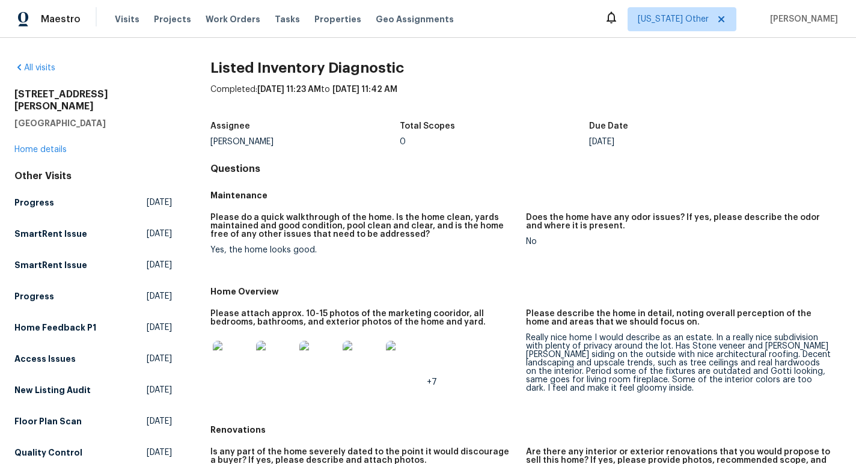
drag, startPoint x: 122, startPoint y: 111, endPoint x: 17, endPoint y: 85, distance: 108.4
click at [17, 85] on div "All visits 3575 Bragg Valley Ln Wake Forest, NC 27587 Home details Other Visits…" at bounding box center [92, 309] width 157 height 495
copy div "3575 Bragg Valley Ln Wake Forest, NC 27587"
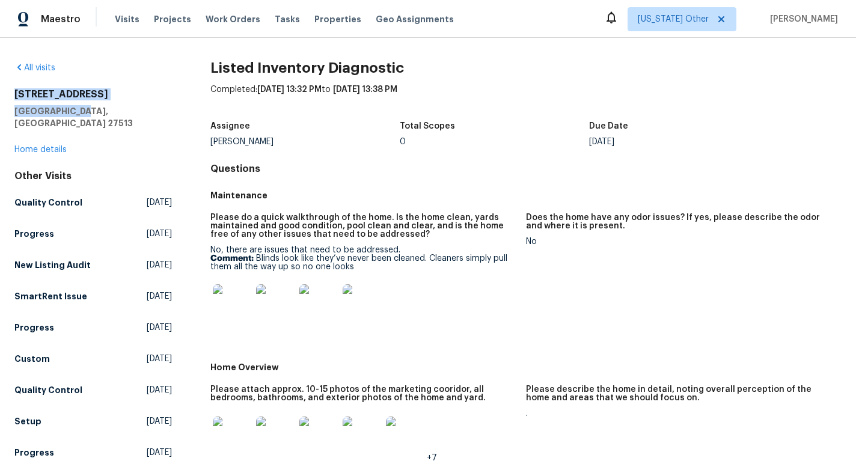
drag, startPoint x: 96, startPoint y: 112, endPoint x: 13, endPoint y: 91, distance: 85.5
click at [13, 91] on div "All visits [STREET_ADDRESS] Home details Other Visits Quality Control [DATE] Pr…" at bounding box center [428, 251] width 856 height 426
copy div "[STREET_ADDRESS]"
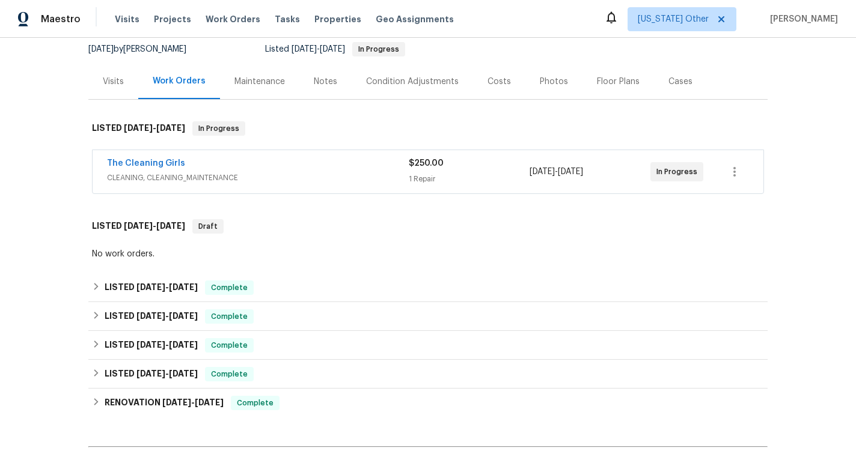
scroll to position [145, 0]
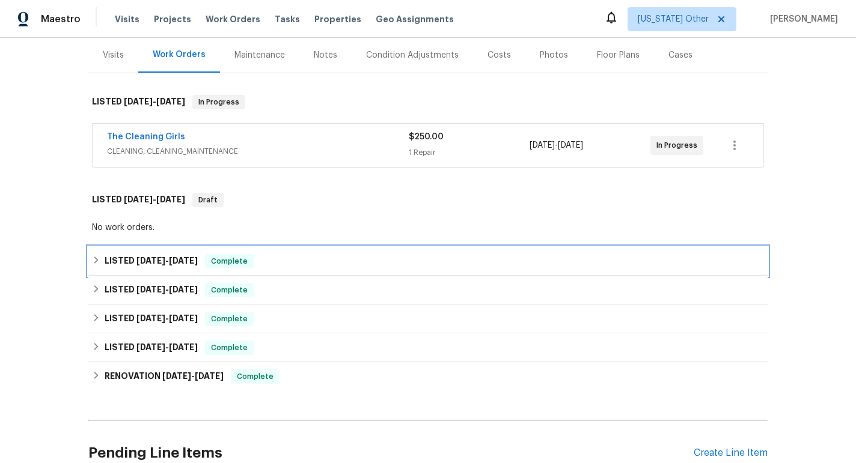
click at [330, 257] on div "LISTED [DATE] - [DATE] Complete" at bounding box center [428, 261] width 672 height 14
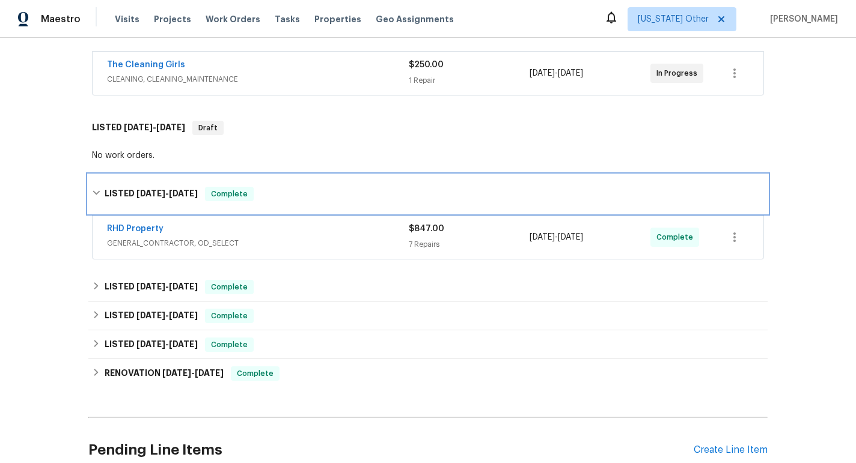
scroll to position [220, 0]
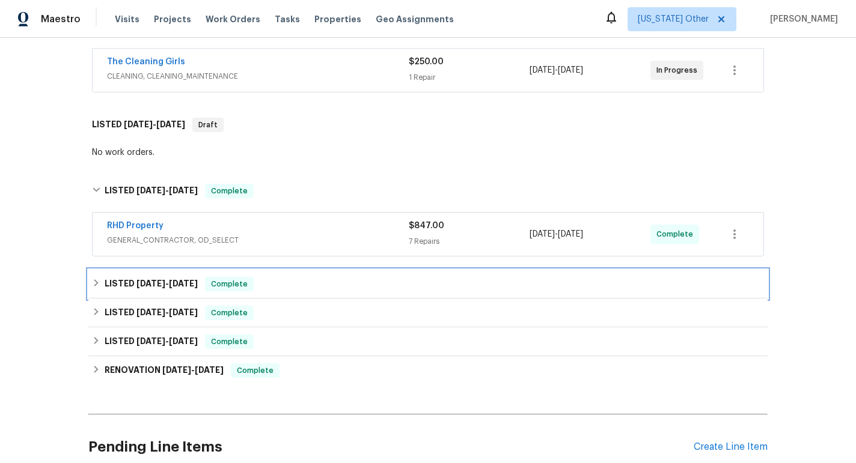
click at [328, 282] on div "LISTED [DATE] - [DATE] Complete" at bounding box center [428, 284] width 672 height 14
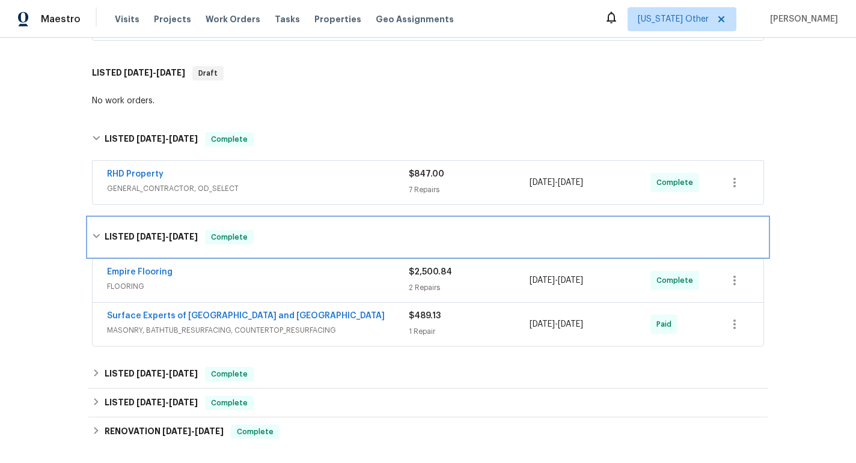
scroll to position [288, 0]
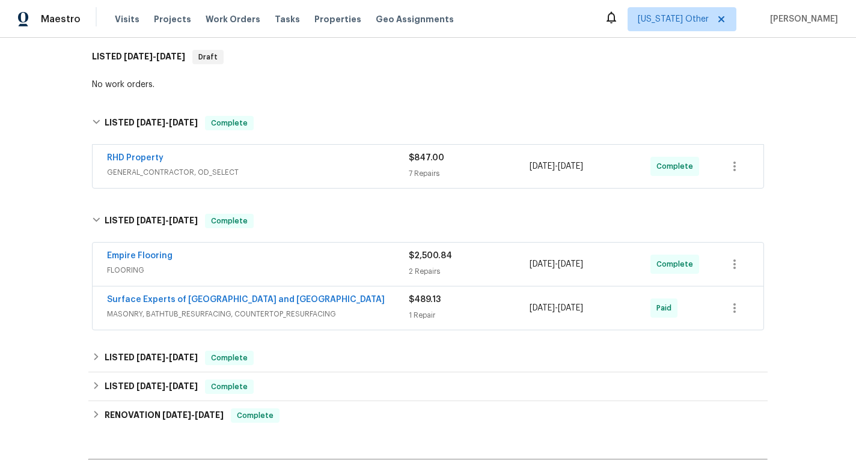
click at [343, 261] on div "Empire Flooring" at bounding box center [258, 257] width 302 height 14
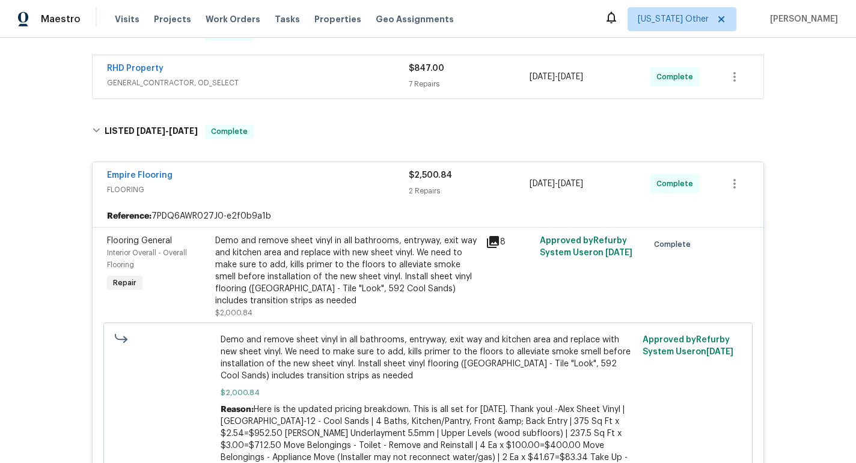
scroll to position [378, 0]
click at [492, 244] on icon at bounding box center [493, 242] width 12 height 12
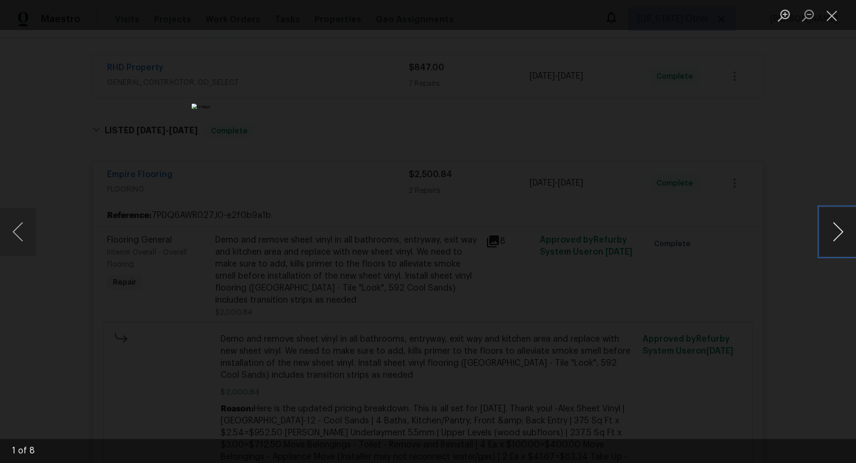
click at [842, 234] on button "Next image" at bounding box center [838, 232] width 36 height 48
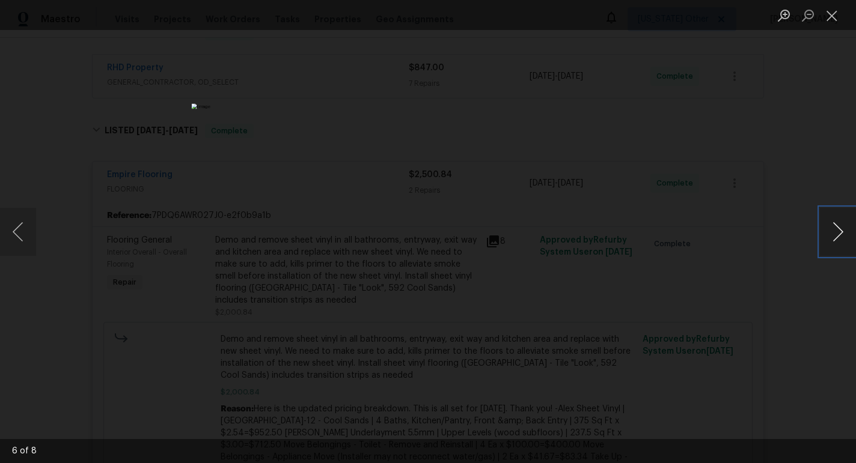
click at [842, 234] on button "Next image" at bounding box center [838, 232] width 36 height 48
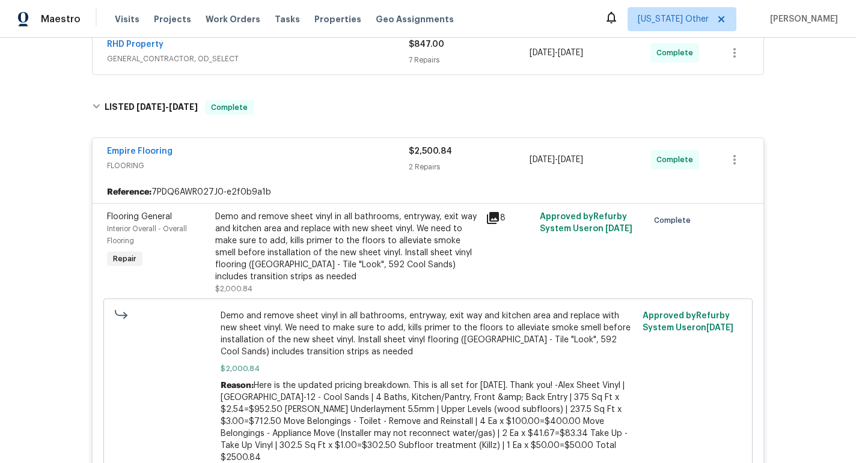
scroll to position [562, 0]
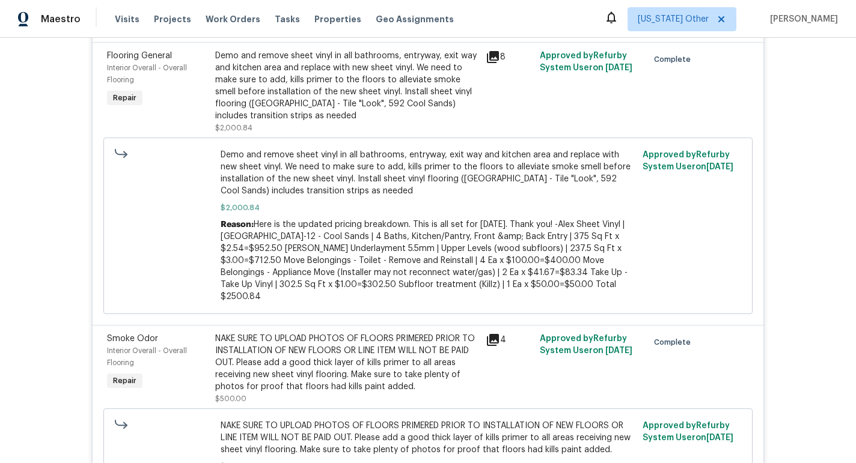
click at [499, 339] on icon at bounding box center [492, 340] width 14 height 14
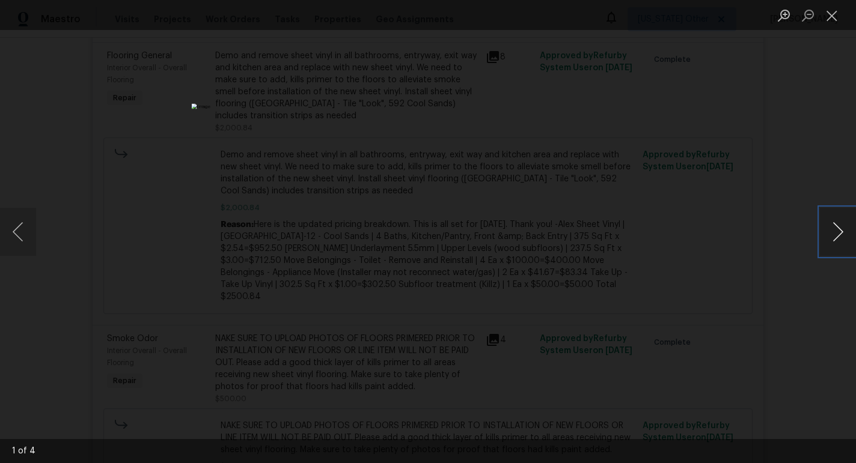
click at [836, 234] on button "Next image" at bounding box center [838, 232] width 36 height 48
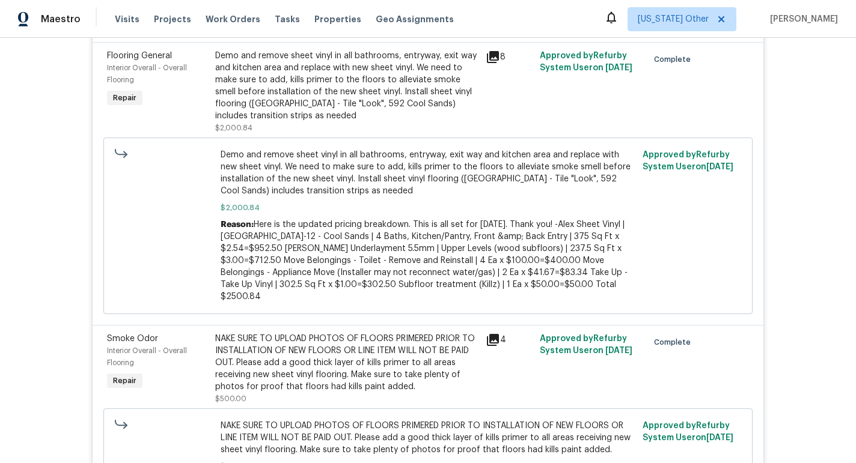
scroll to position [342, 0]
